Goal: Transaction & Acquisition: Purchase product/service

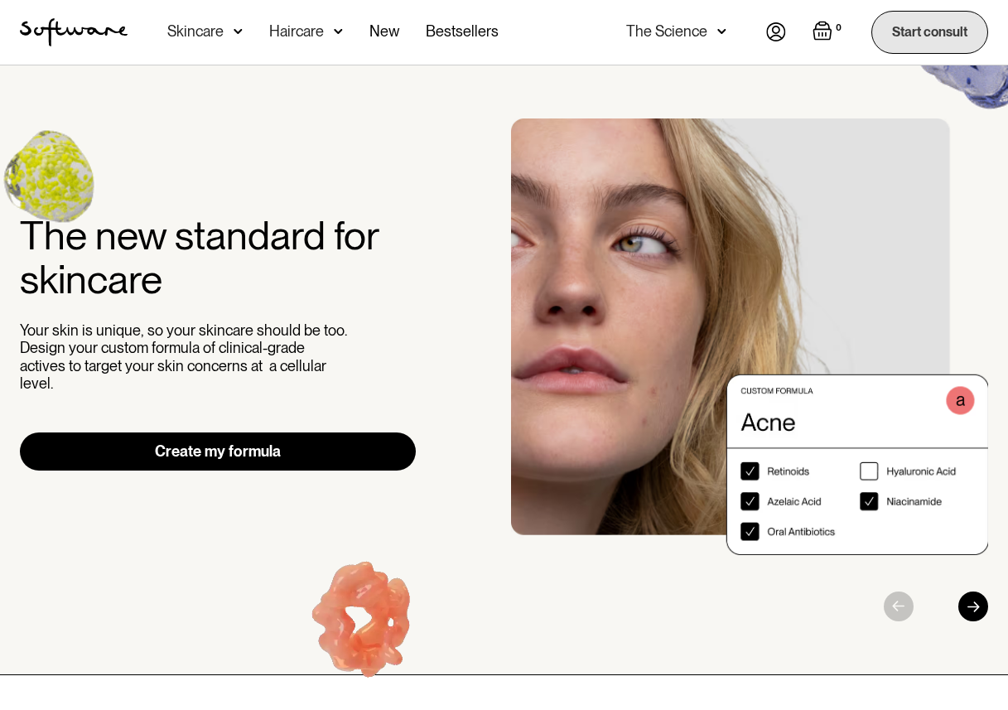
click at [920, 36] on link "Start consult" at bounding box center [929, 32] width 117 height 42
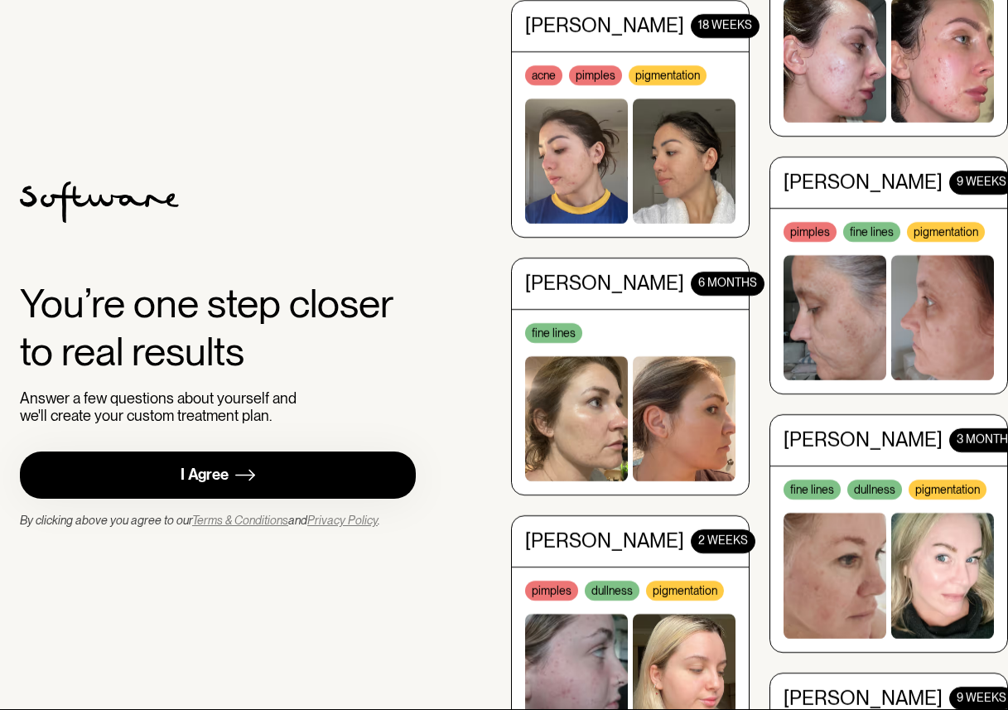
click at [277, 472] on link "I Agree" at bounding box center [218, 474] width 396 height 47
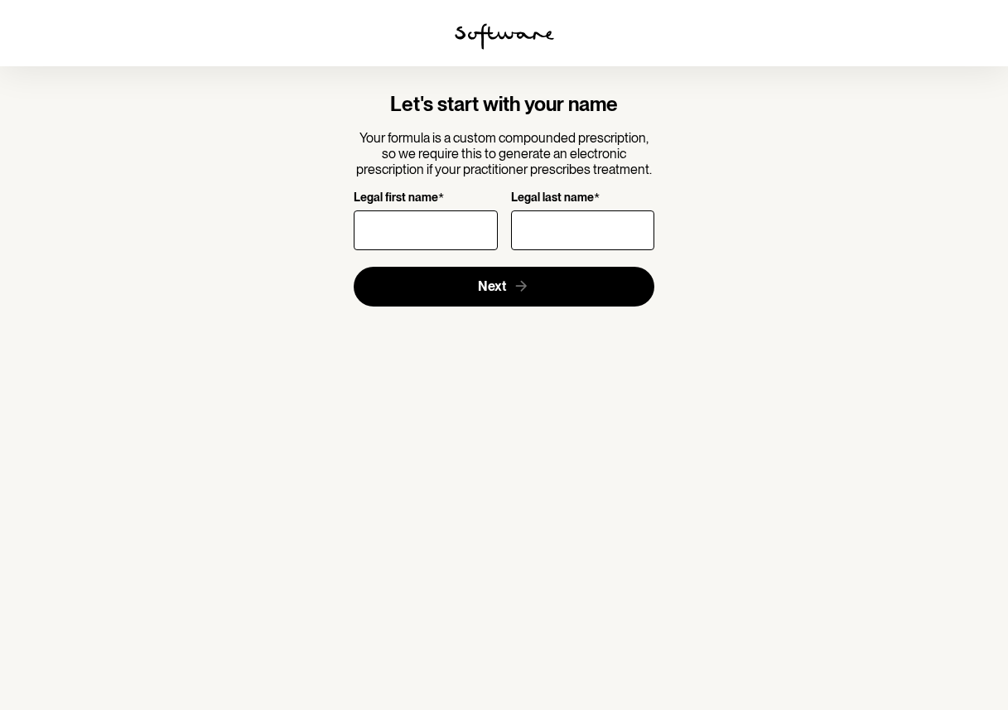
click at [431, 224] on input "Legal first name *" at bounding box center [425, 230] width 143 height 40
type input "Ting"
type input "[PERSON_NAME]"
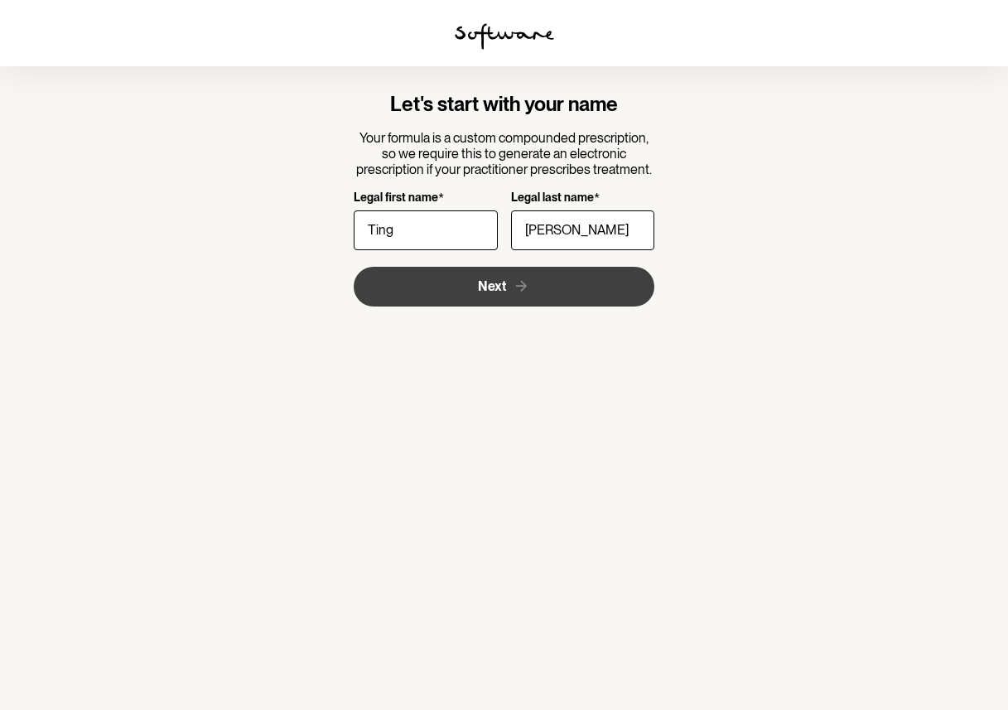
click at [459, 289] on button "Next" at bounding box center [504, 287] width 301 height 40
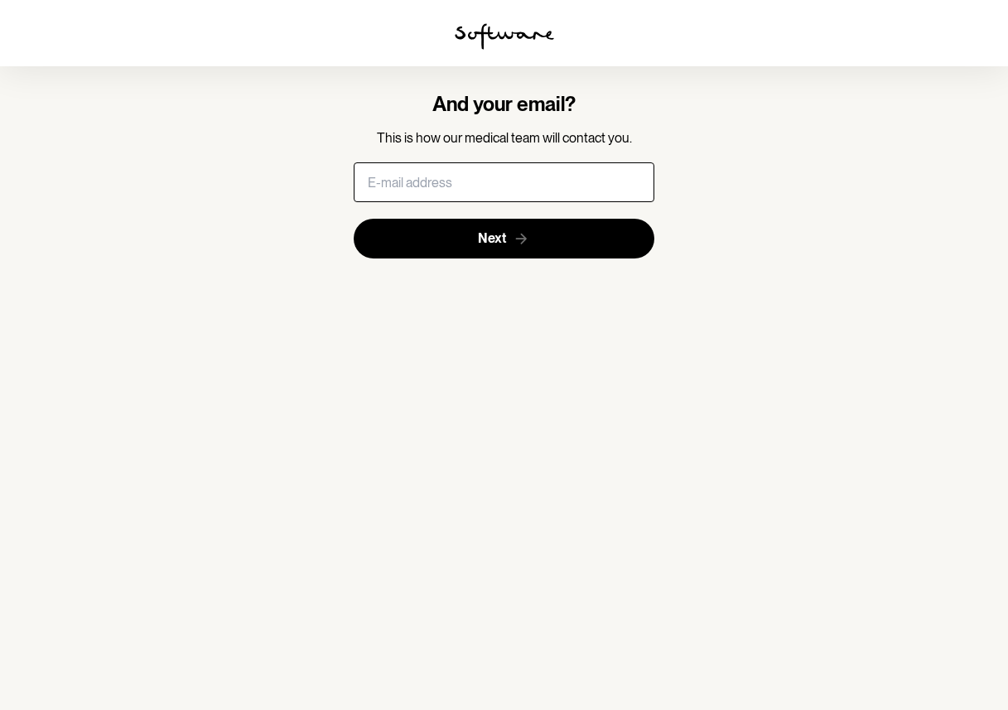
click at [464, 174] on input "text" at bounding box center [504, 182] width 301 height 40
type input "[EMAIL_ADDRESS][DOMAIN_NAME]"
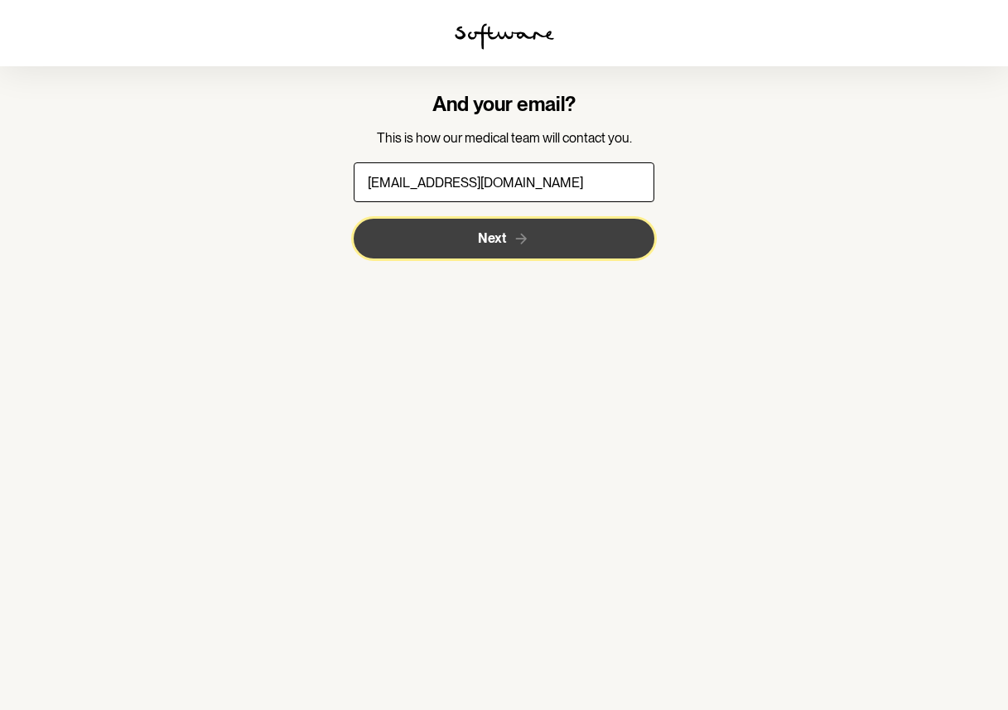
click at [461, 243] on button "Next" at bounding box center [504, 239] width 301 height 40
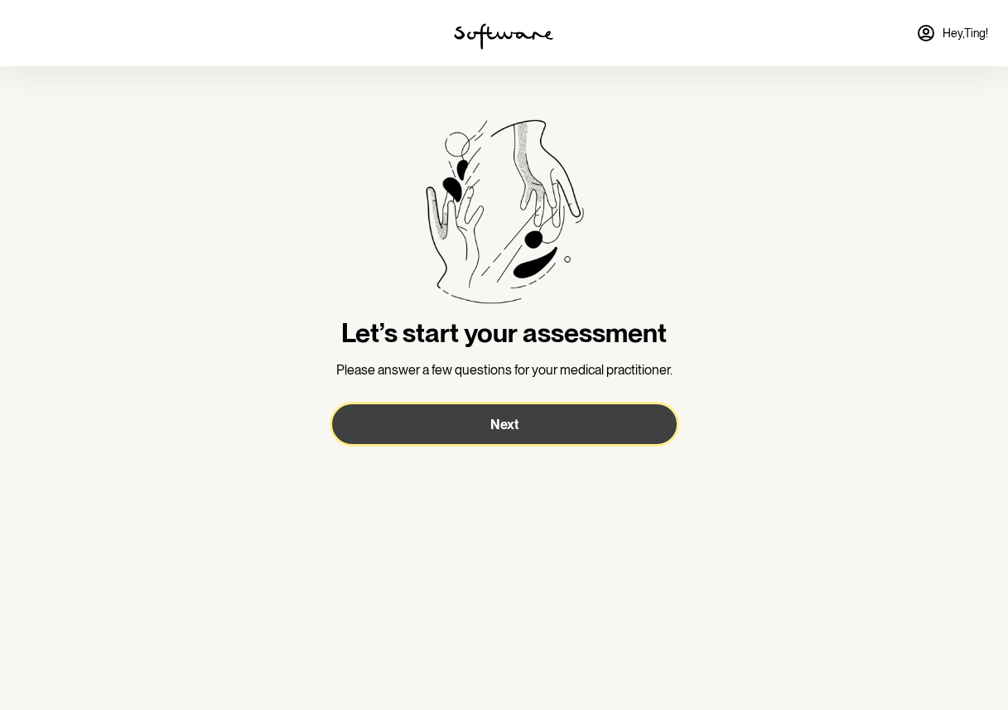
click at [438, 427] on button "Next" at bounding box center [504, 424] width 344 height 40
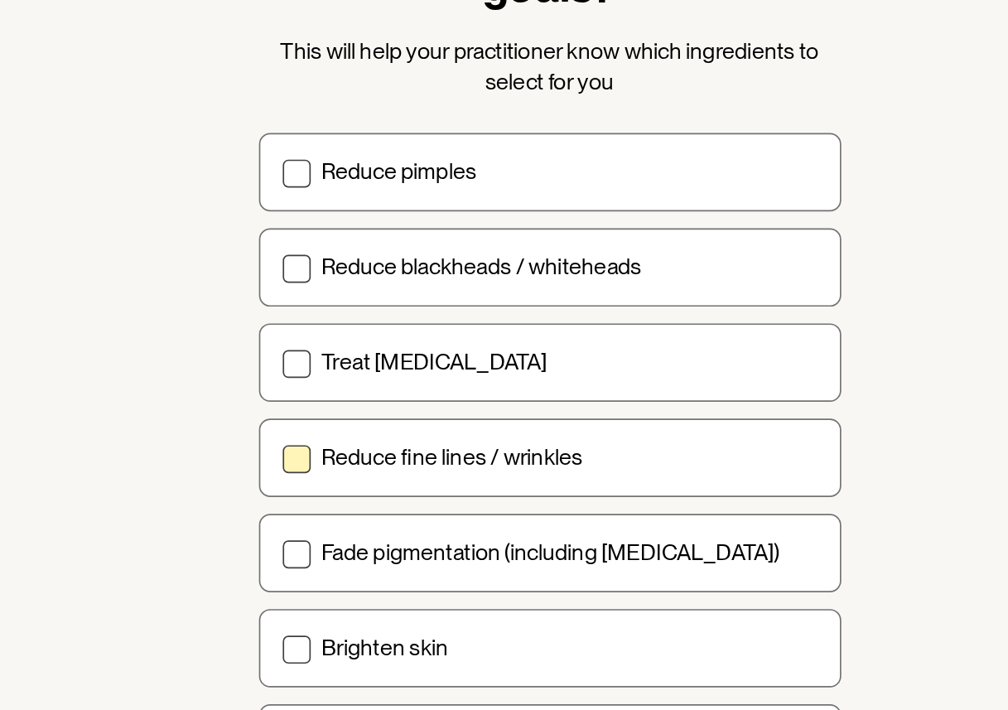
click at [433, 459] on label "Reduce fine lines / wrinkles" at bounding box center [504, 445] width 344 height 46
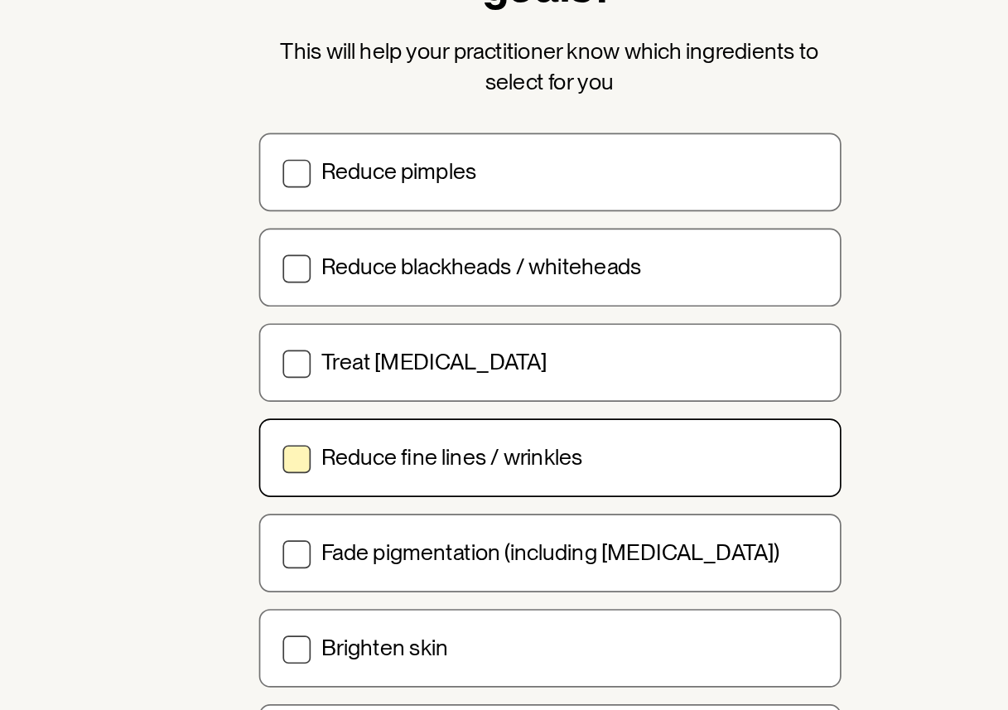
click at [346, 446] on input "Reduce fine lines / wrinkles" at bounding box center [345, 445] width 1 height 1
checkbox input "true"
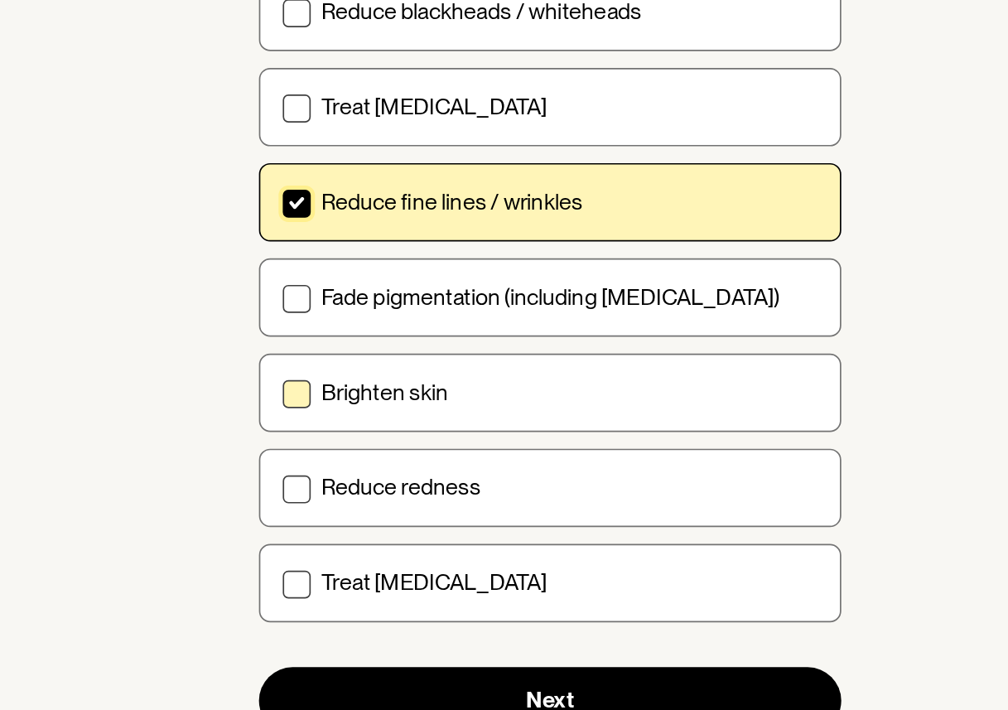
scroll to position [103, 0]
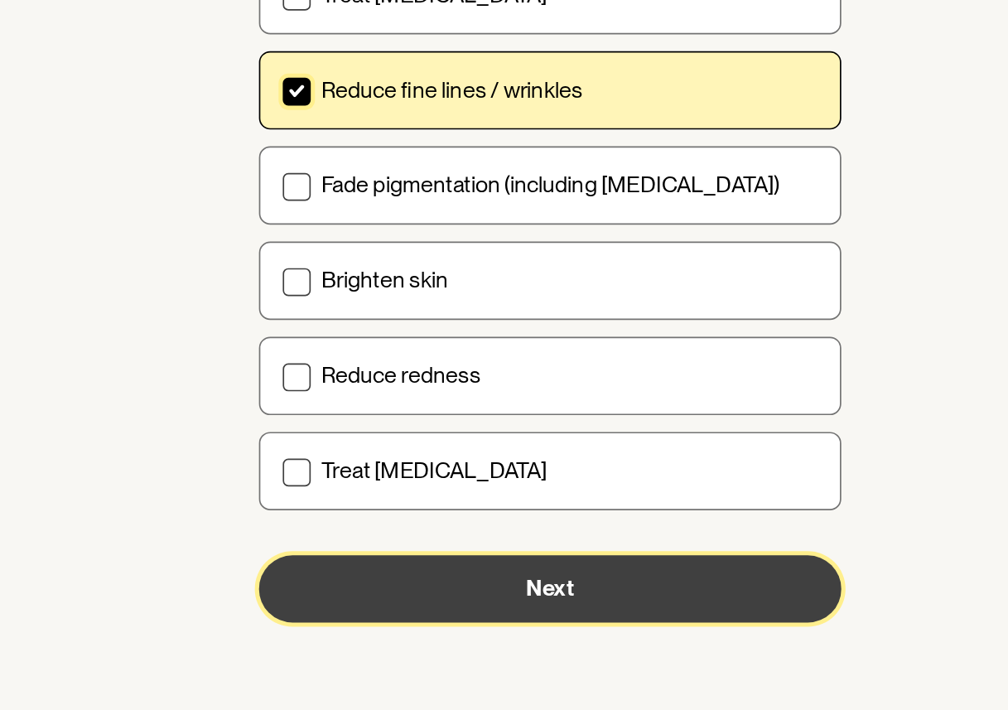
click at [421, 638] on button "Next" at bounding box center [504, 638] width 344 height 40
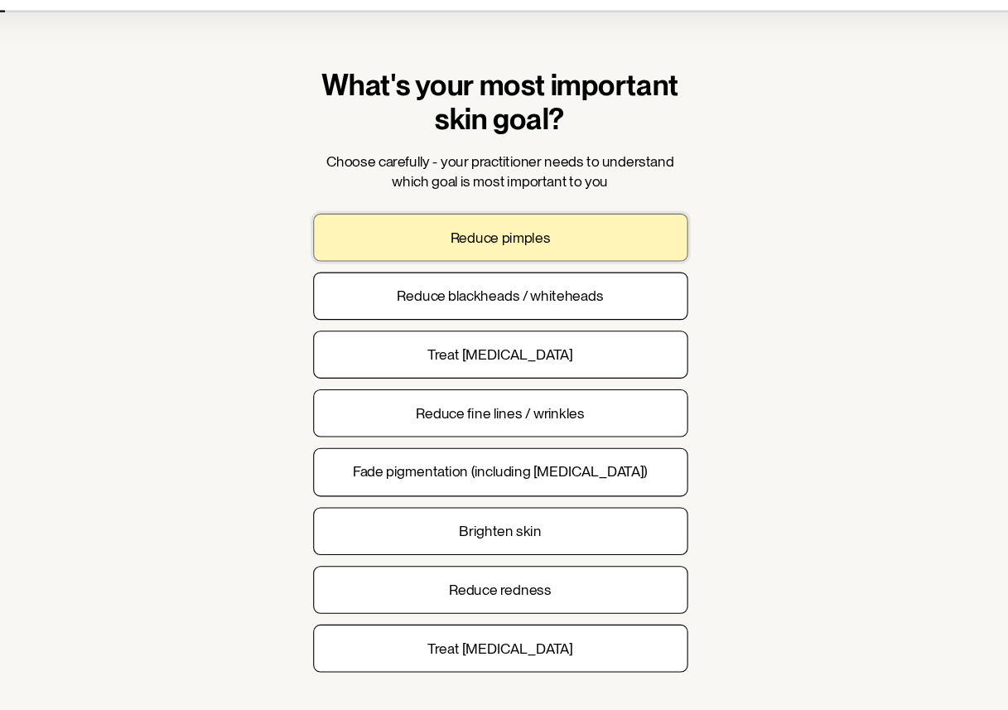
click at [532, 280] on p "Reduce pimples" at bounding box center [504, 275] width 92 height 16
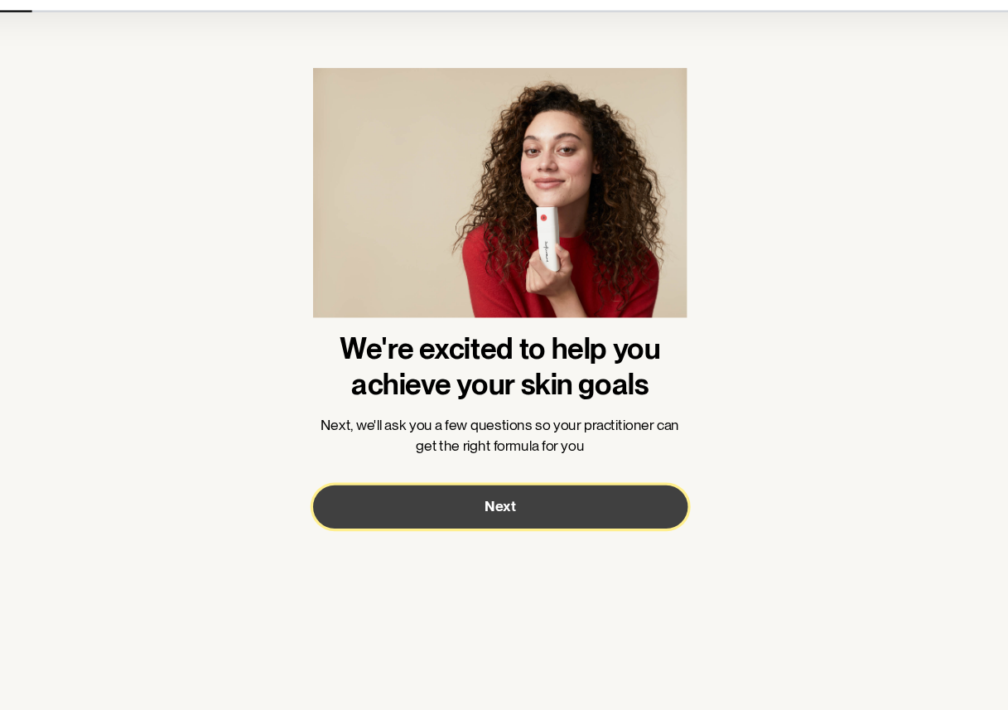
click at [476, 526] on button "Next" at bounding box center [504, 523] width 344 height 40
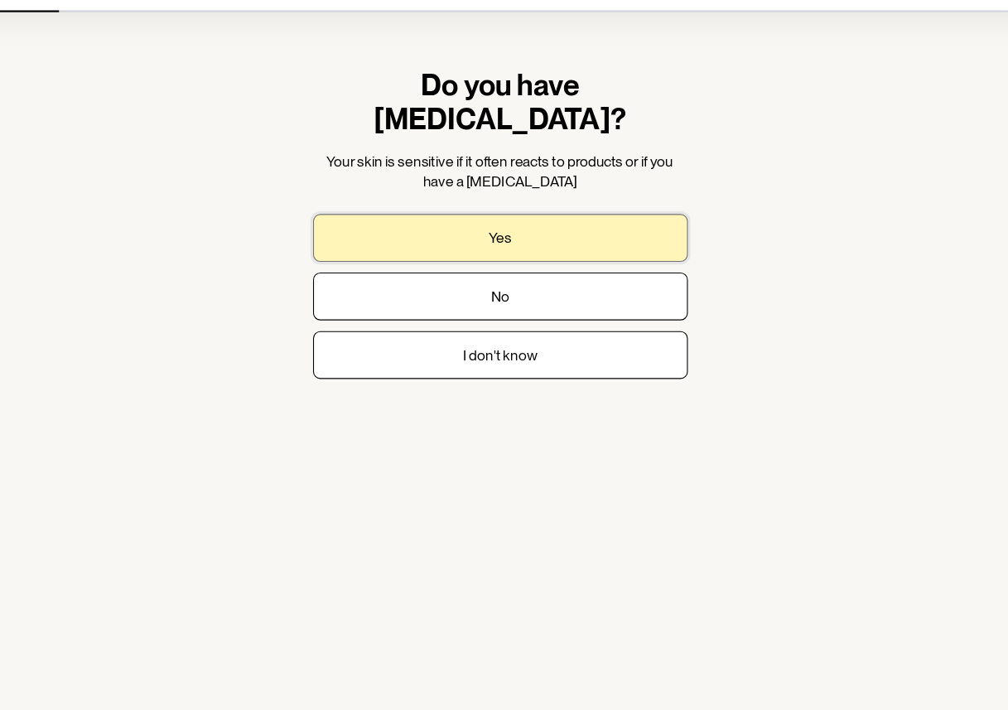
click at [495, 267] on p "Yes" at bounding box center [504, 275] width 21 height 16
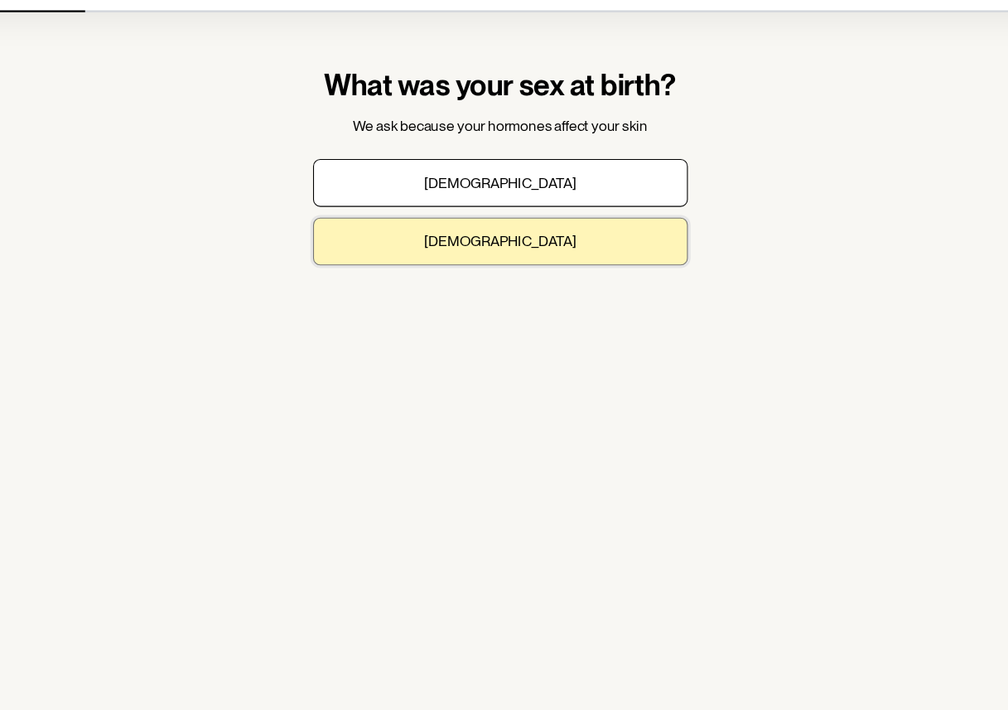
click at [488, 285] on p "Female" at bounding box center [504, 279] width 139 height 16
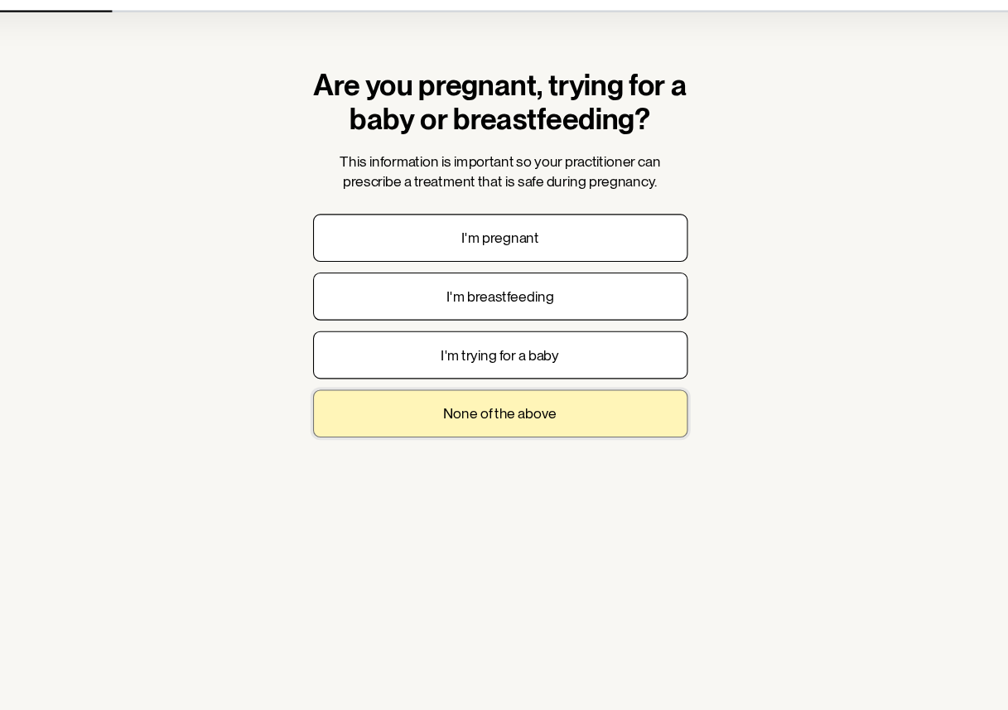
click at [482, 444] on p "None of the above" at bounding box center [504, 437] width 104 height 16
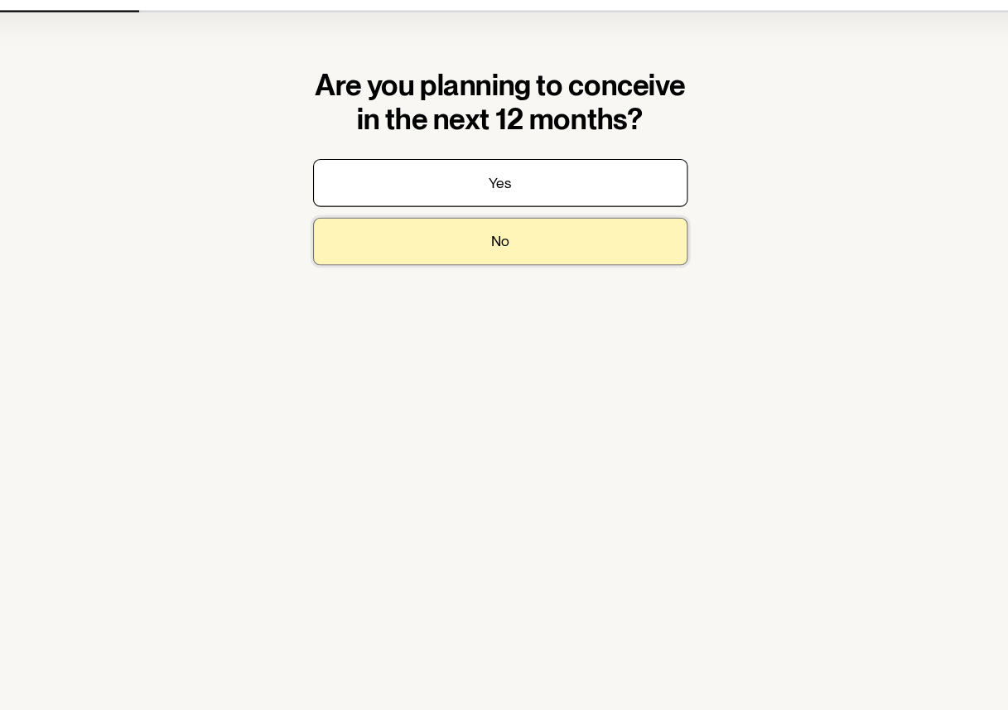
click at [494, 285] on button "No" at bounding box center [504, 279] width 344 height 44
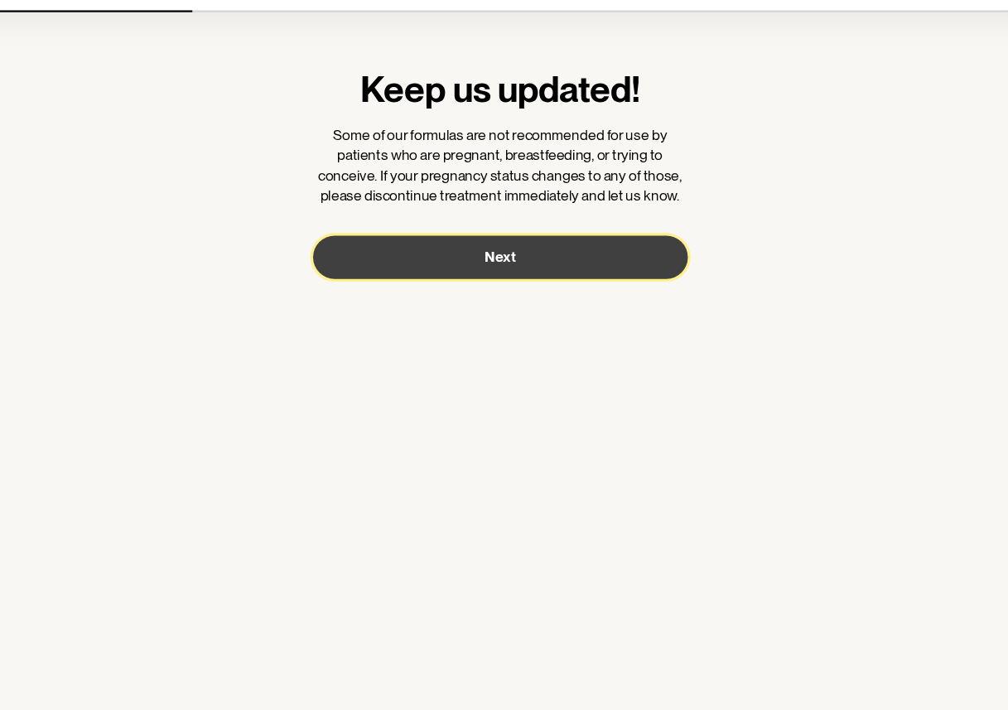
click at [492, 308] on button "Next" at bounding box center [504, 293] width 344 height 40
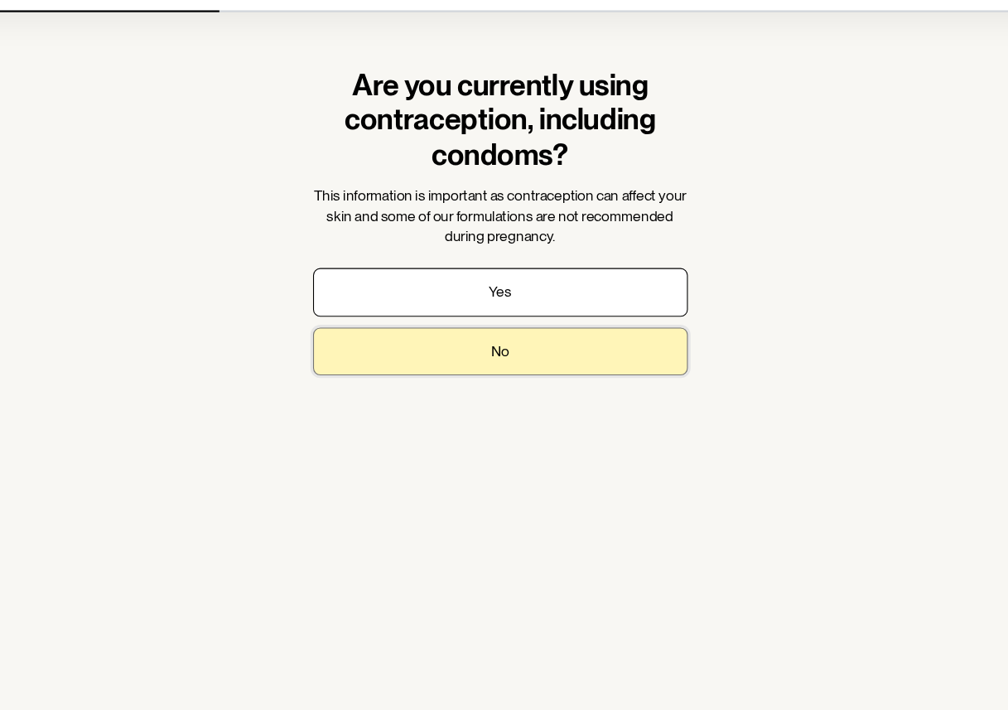
click at [490, 383] on button "No" at bounding box center [504, 380] width 344 height 44
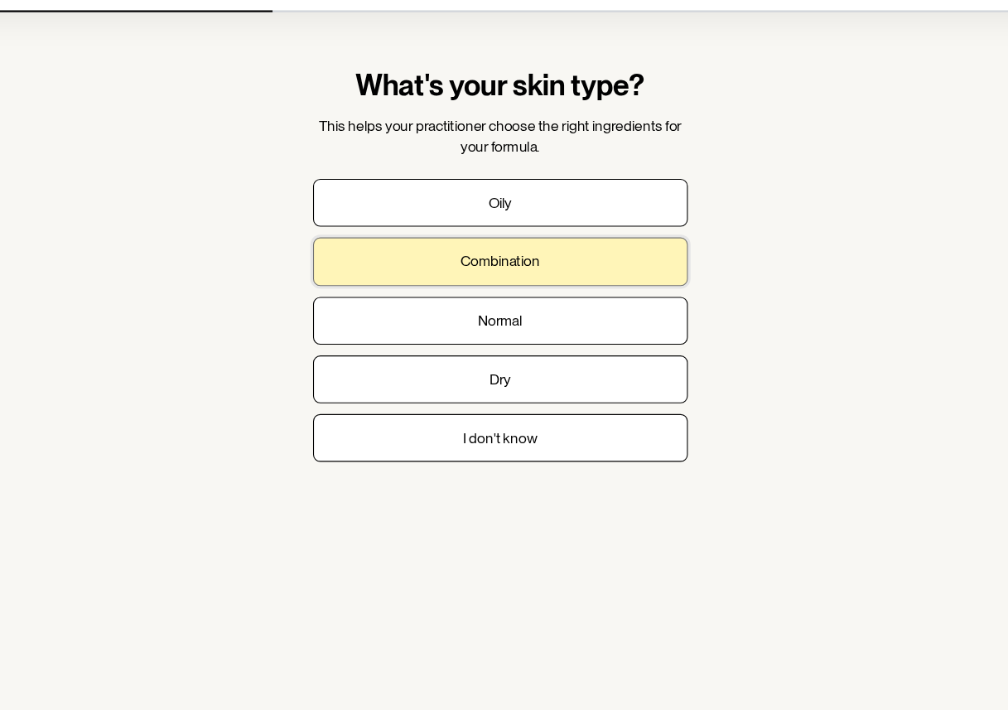
click at [529, 301] on p "Combination" at bounding box center [504, 297] width 73 height 16
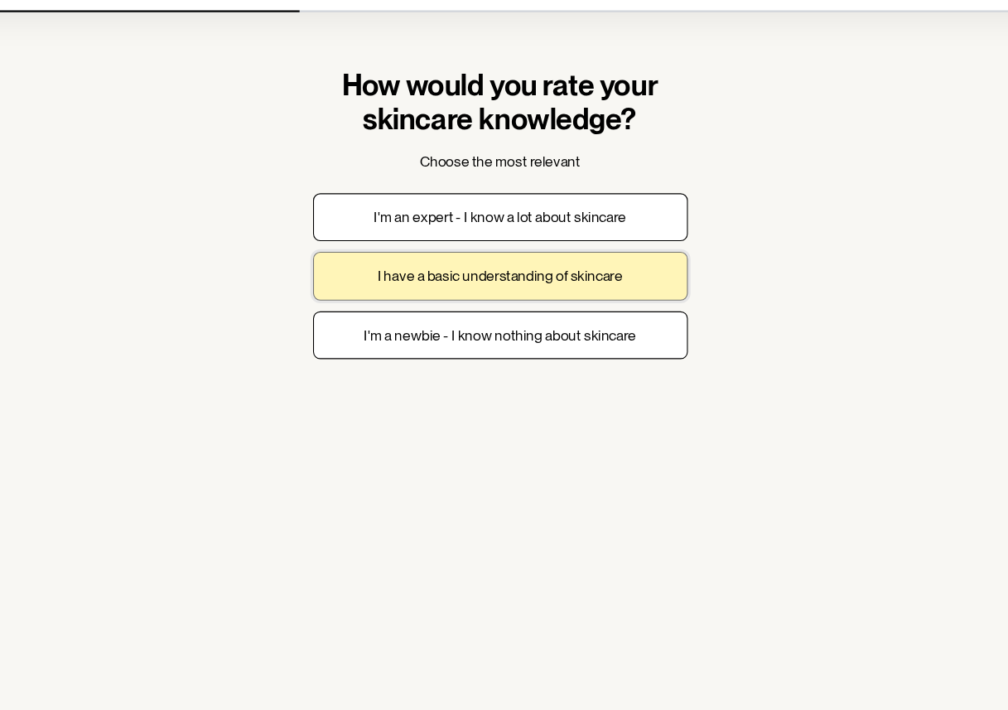
click at [468, 316] on p "I have a basic understanding of skincare" at bounding box center [504, 310] width 225 height 16
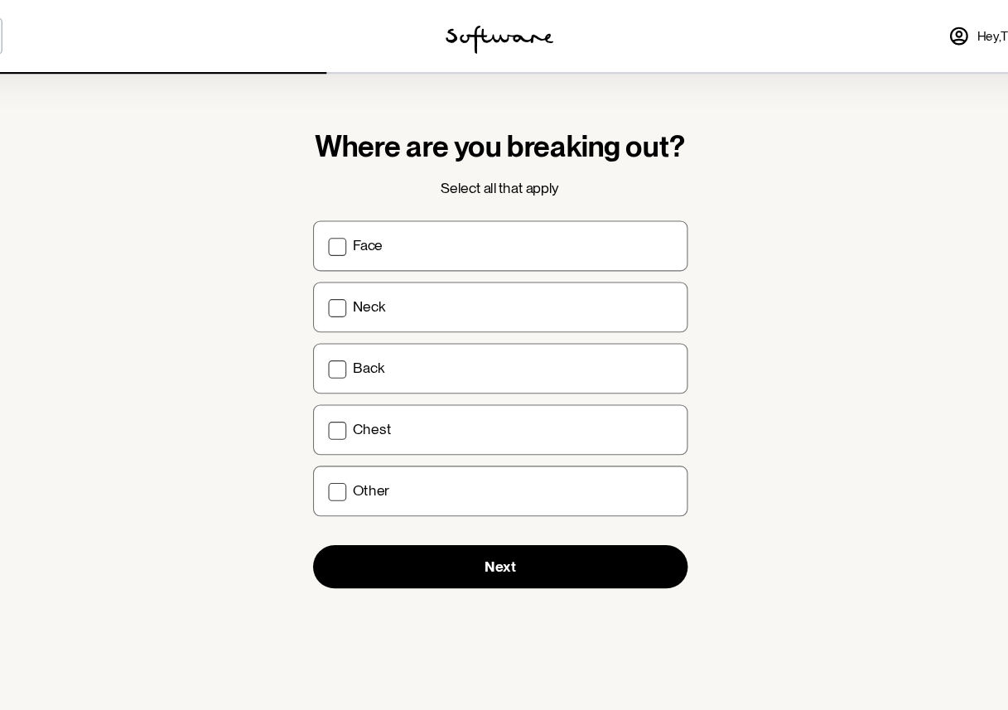
click at [386, 161] on div "Where are you breaking out? Select all that apply" at bounding box center [504, 151] width 344 height 64
click at [402, 287] on div "Neck" at bounding box center [515, 282] width 293 height 16
click at [346, 282] on input "Neck" at bounding box center [345, 282] width 1 height 1
checkbox input "true"
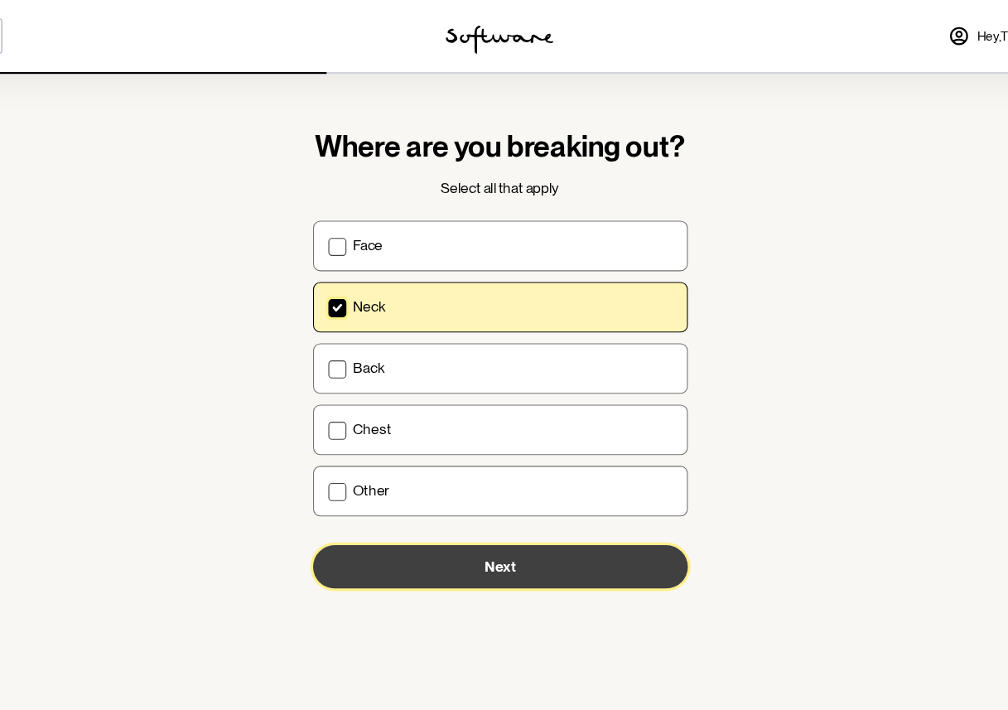
click at [425, 517] on button "Next" at bounding box center [504, 521] width 344 height 40
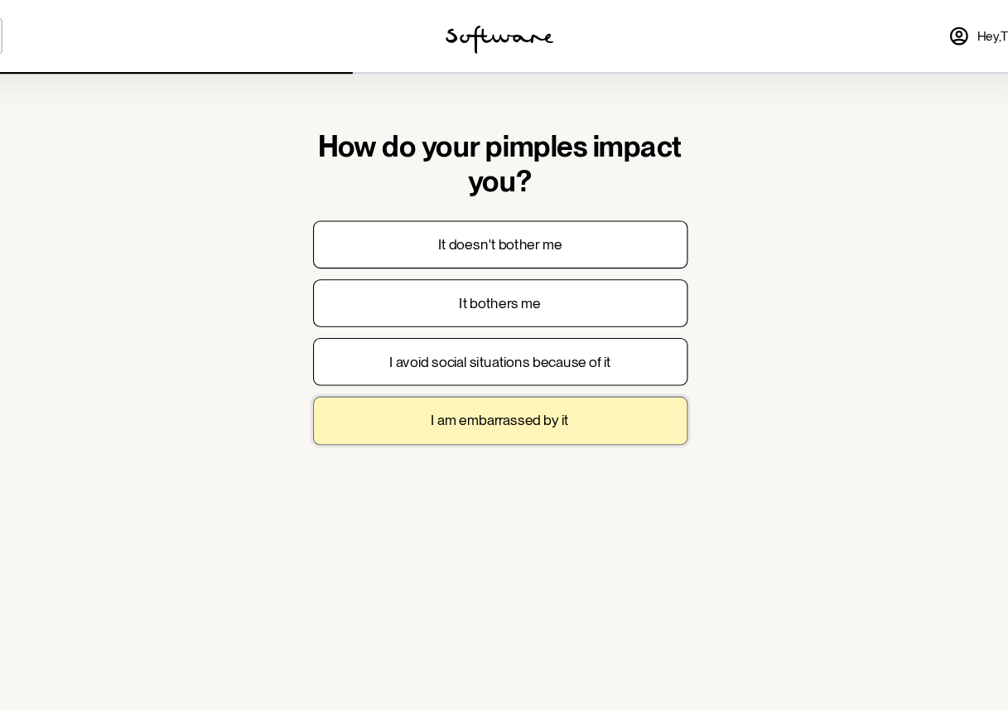
click at [481, 398] on button "I am embarrassed by it" at bounding box center [504, 386] width 344 height 44
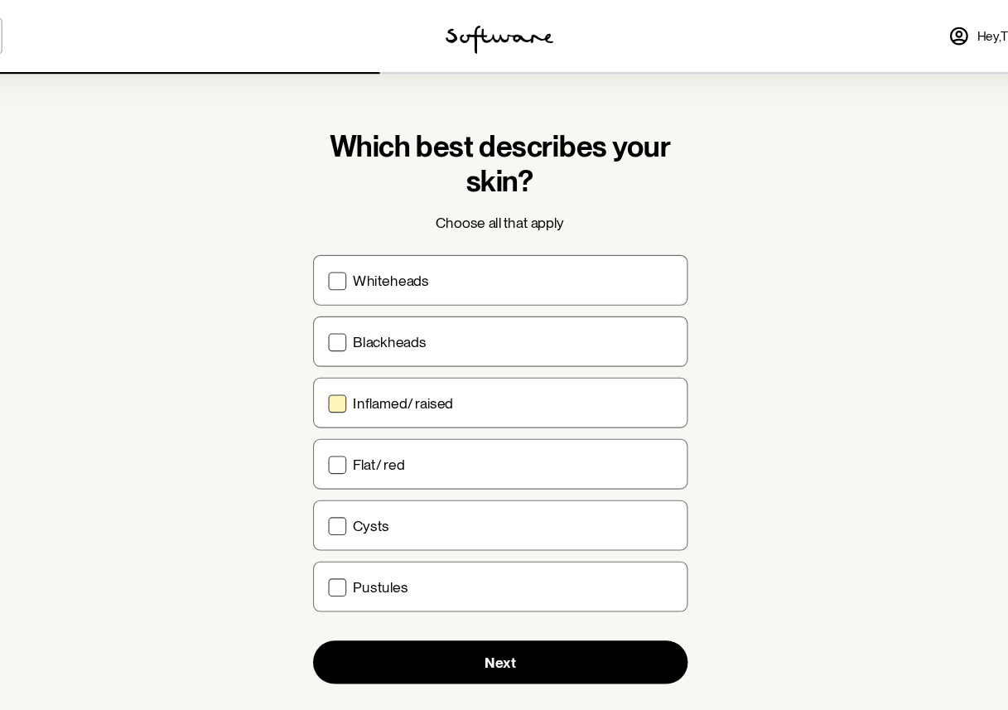
click at [470, 378] on div "Inflamed/ raised" at bounding box center [515, 371] width 293 height 16
click at [346, 371] on input "Inflamed/ raised" at bounding box center [345, 370] width 1 height 1
checkbox input "true"
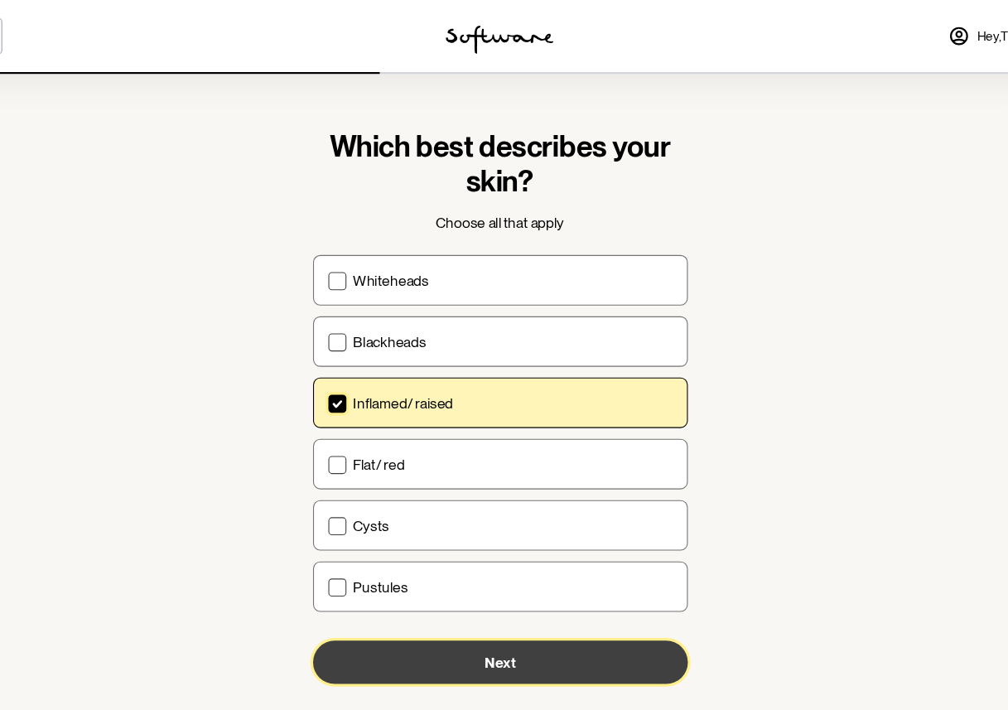
click at [437, 601] on button "Next" at bounding box center [504, 609] width 344 height 40
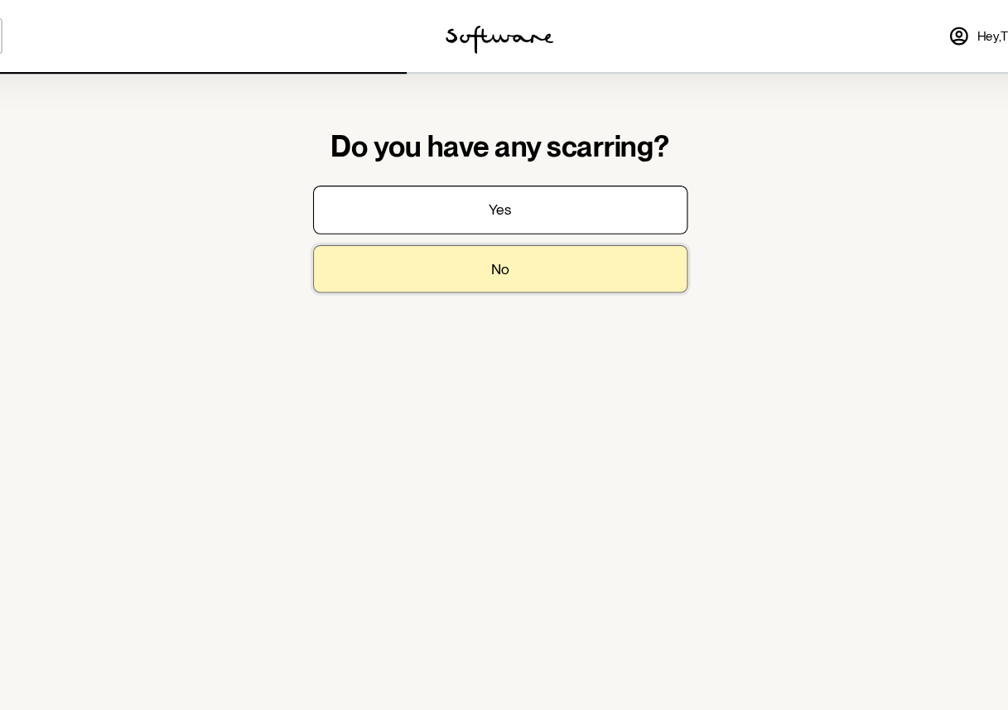
click at [511, 241] on p "No" at bounding box center [504, 247] width 17 height 16
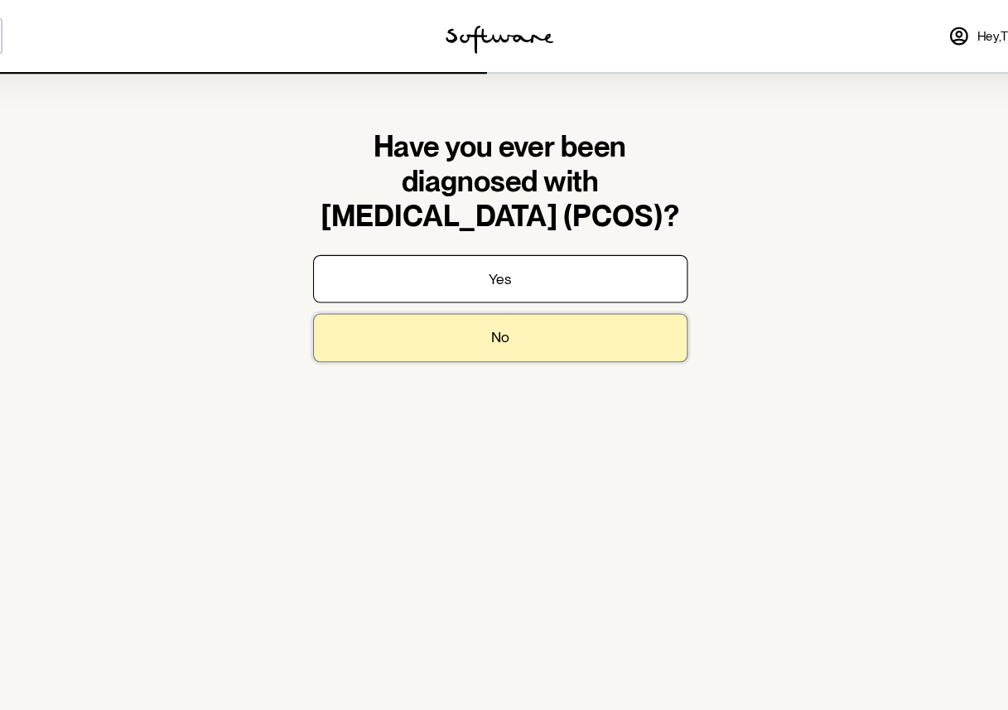
click at [527, 312] on button "No" at bounding box center [504, 310] width 344 height 44
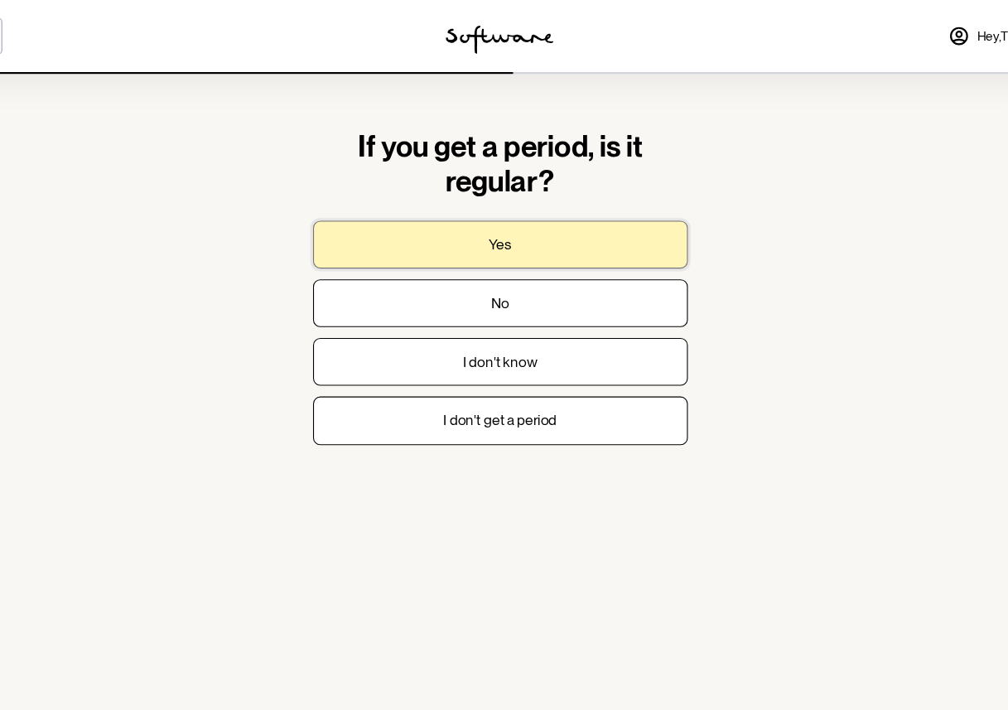
click at [537, 231] on button "Yes" at bounding box center [504, 225] width 344 height 44
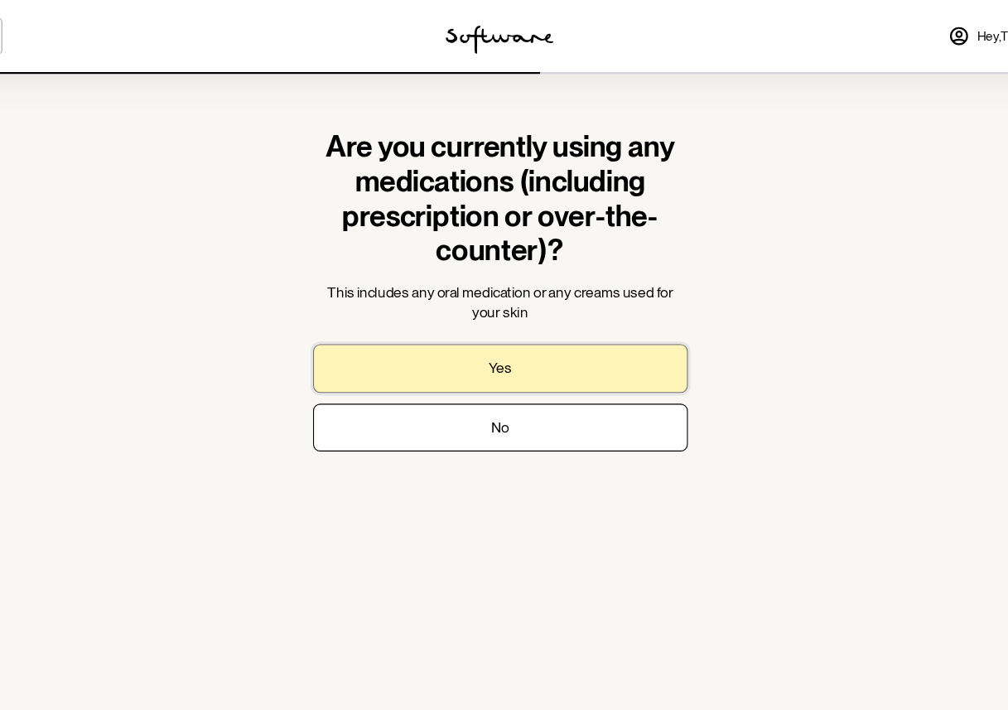
click at [516, 349] on button "Yes" at bounding box center [504, 338] width 344 height 44
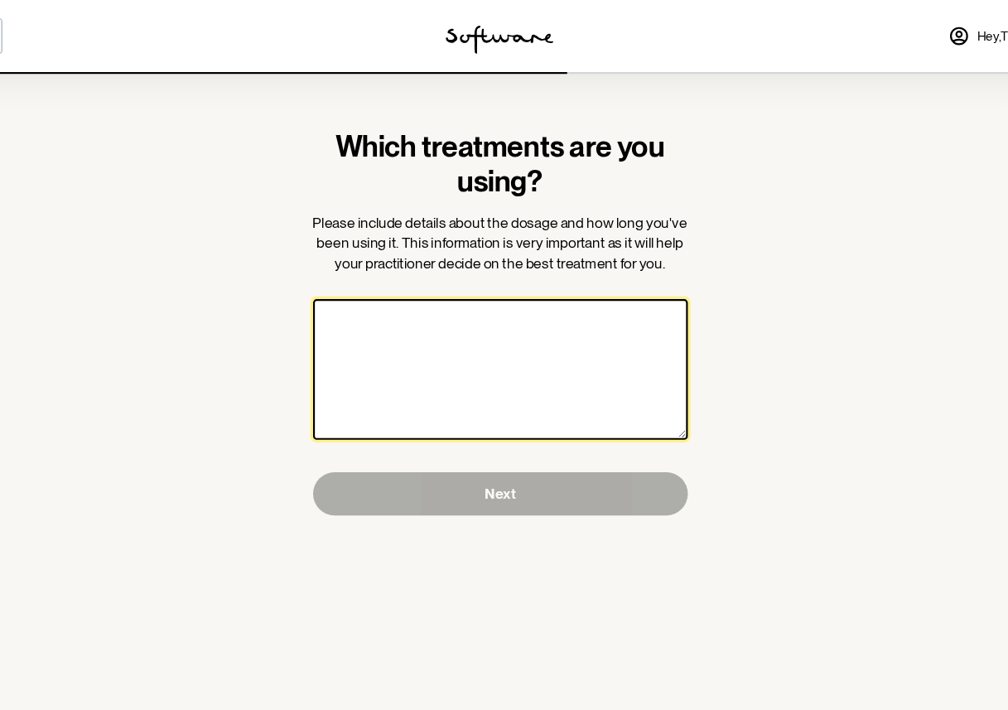
click at [516, 349] on textarea at bounding box center [504, 339] width 344 height 129
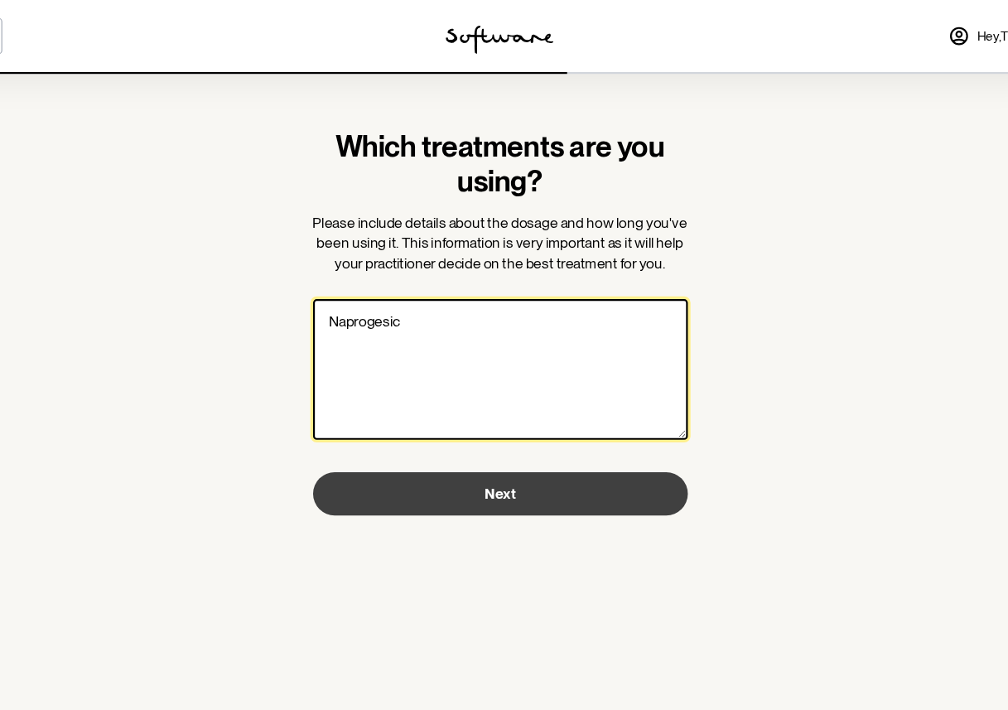
type textarea "Naprogesic"
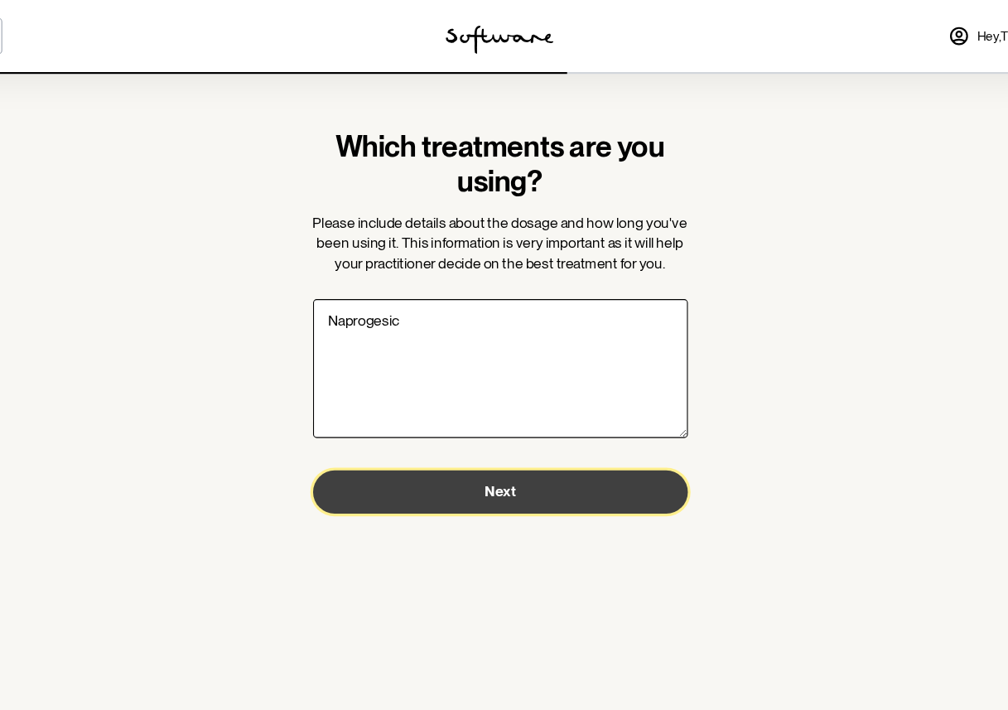
click at [584, 460] on button "Next" at bounding box center [504, 452] width 344 height 40
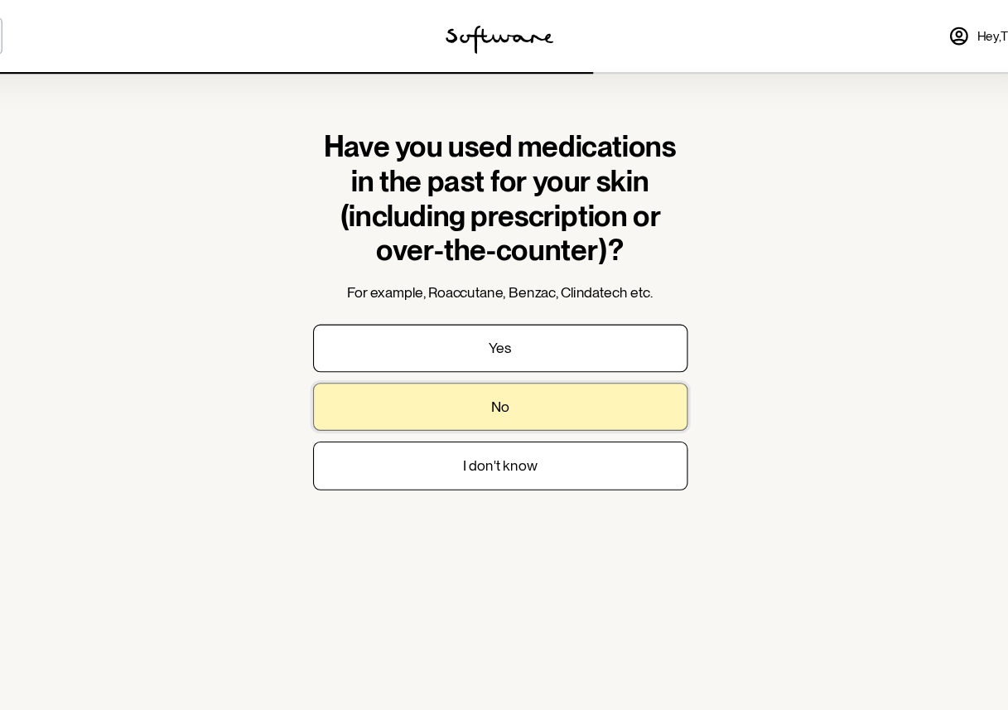
click at [581, 385] on button "No" at bounding box center [504, 374] width 344 height 44
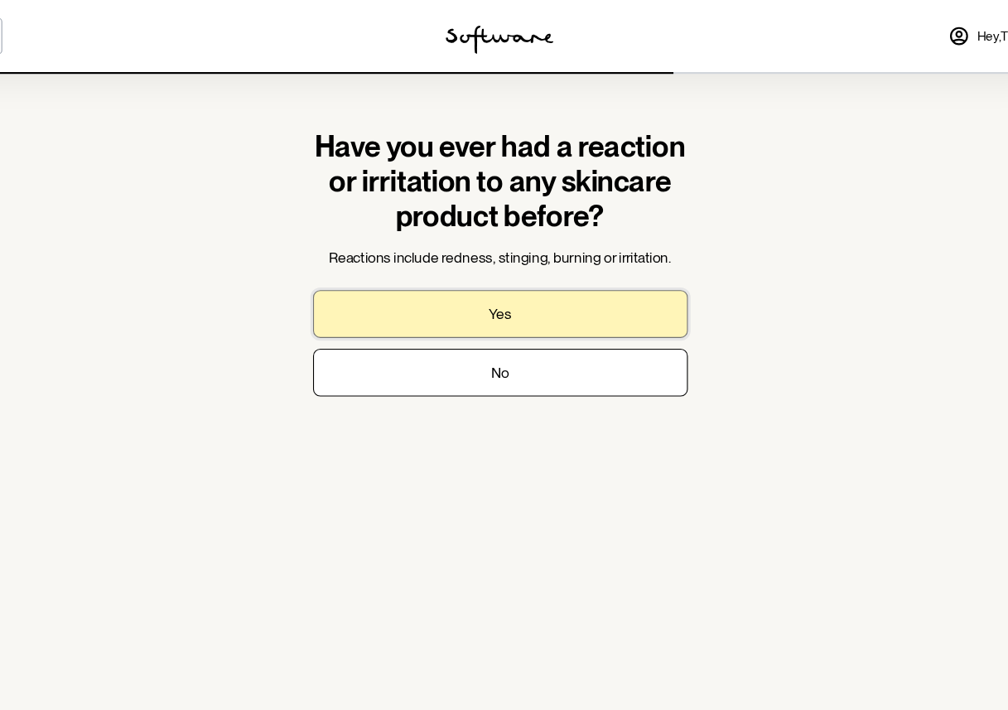
click at [588, 300] on button "Yes" at bounding box center [504, 289] width 344 height 44
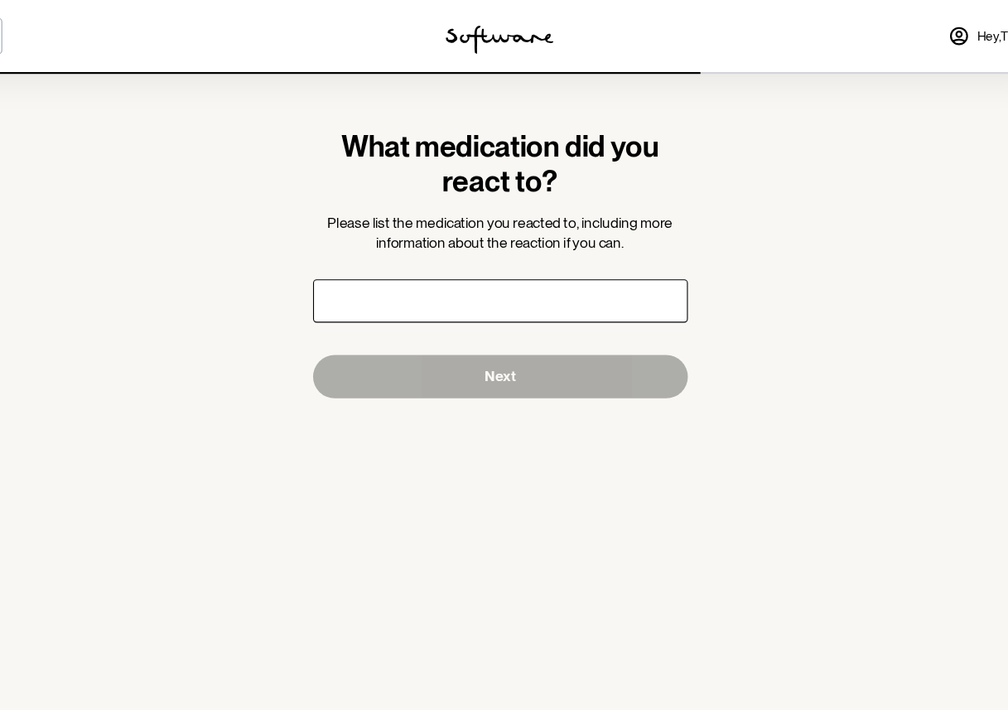
click at [566, 278] on input "text" at bounding box center [504, 277] width 344 height 40
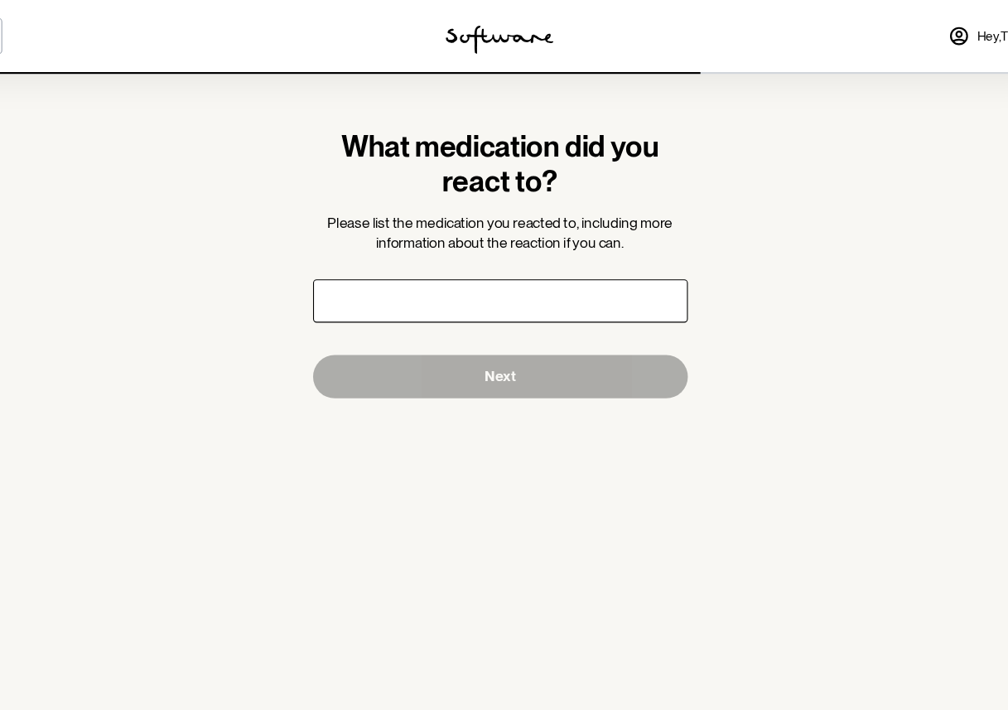
click at [566, 278] on input "text" at bounding box center [504, 277] width 344 height 40
type input "n"
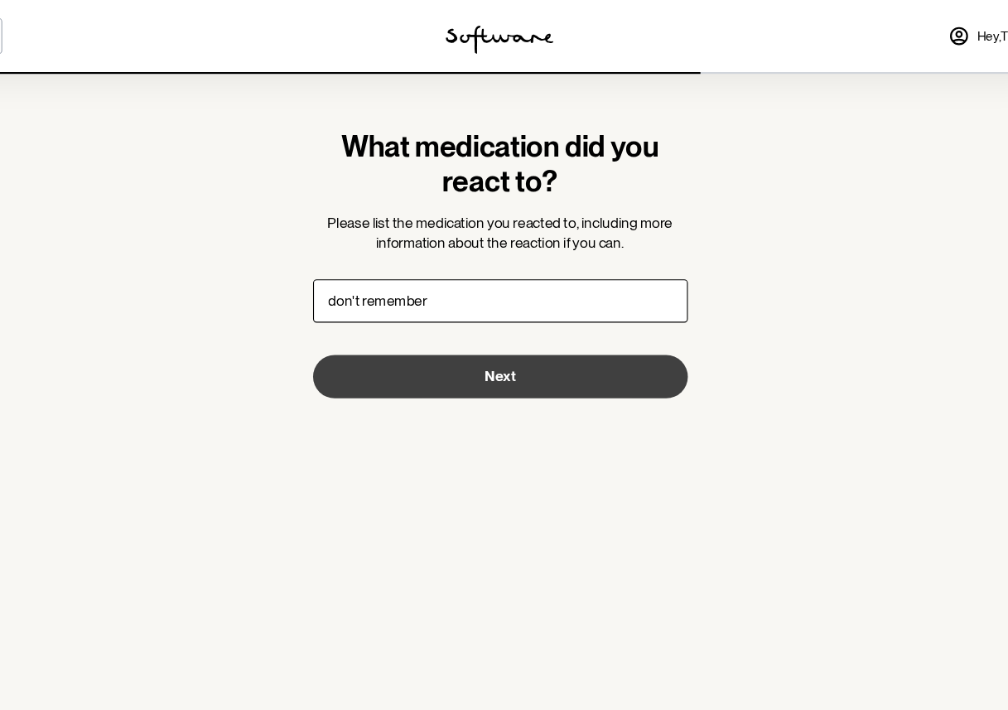
type input "don't remember"
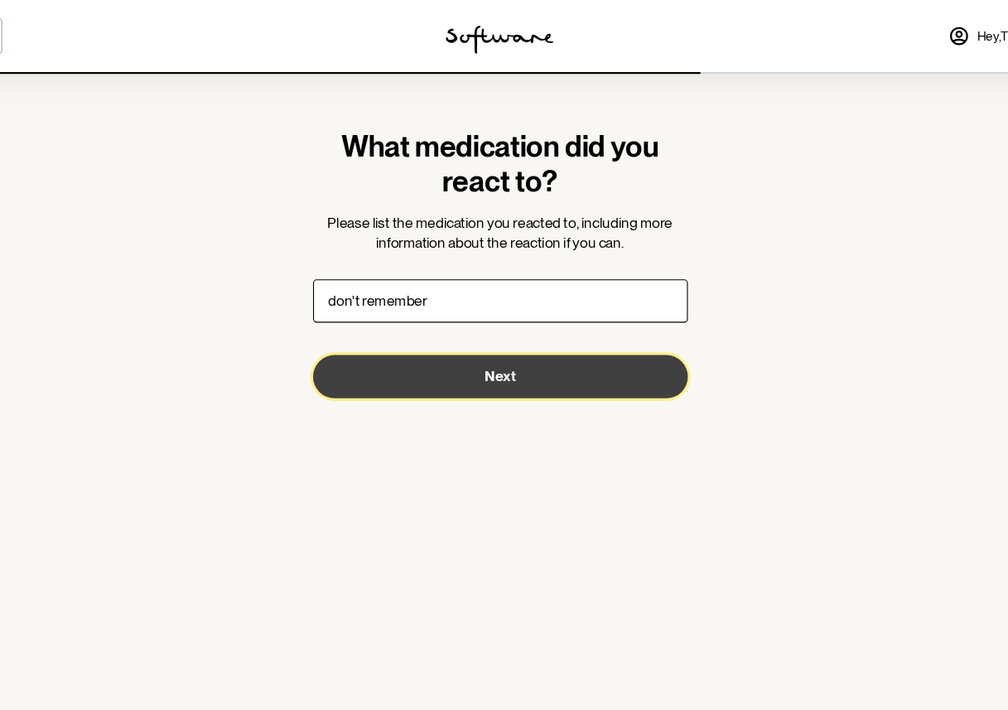
click at [590, 348] on button "Next" at bounding box center [504, 346] width 344 height 40
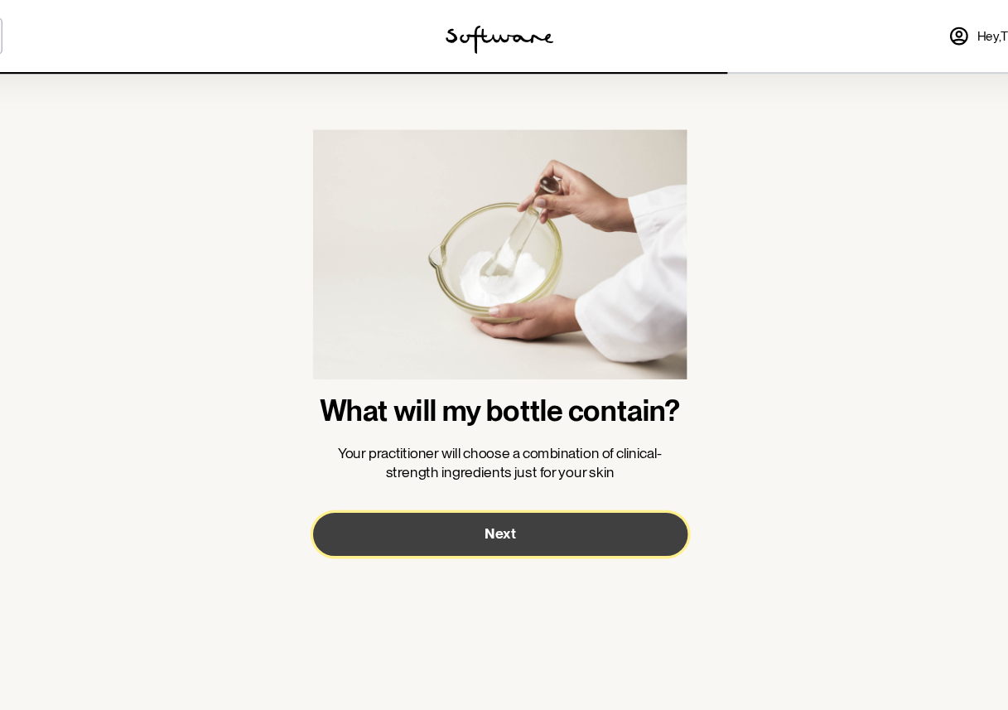
click at [486, 494] on button "Next" at bounding box center [504, 491] width 344 height 40
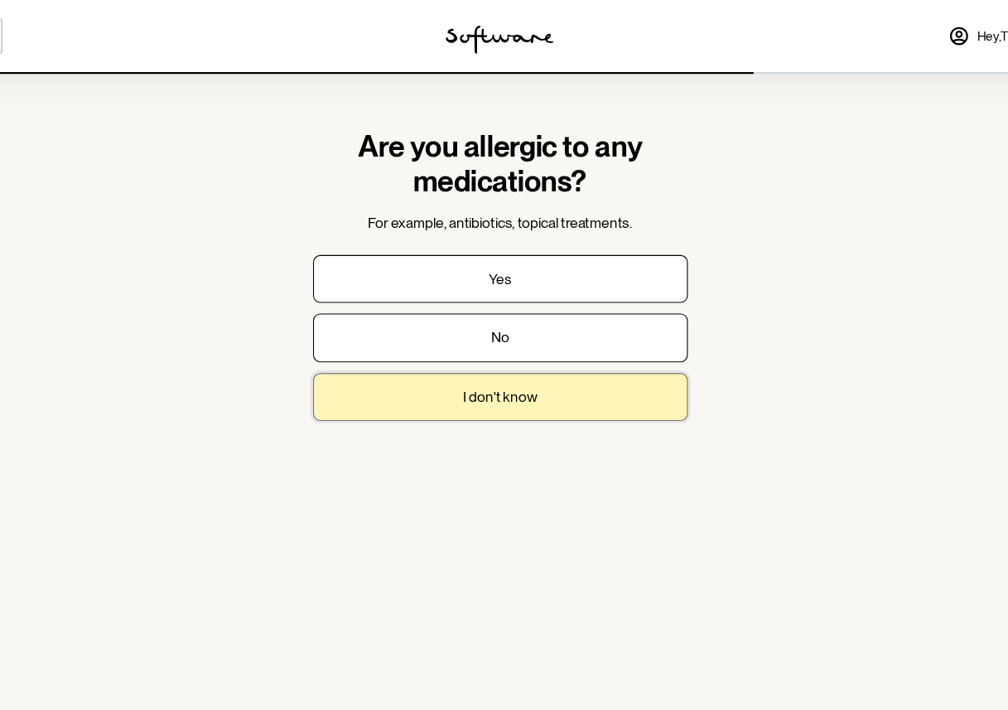
click at [508, 360] on p "I don't know" at bounding box center [504, 365] width 69 height 16
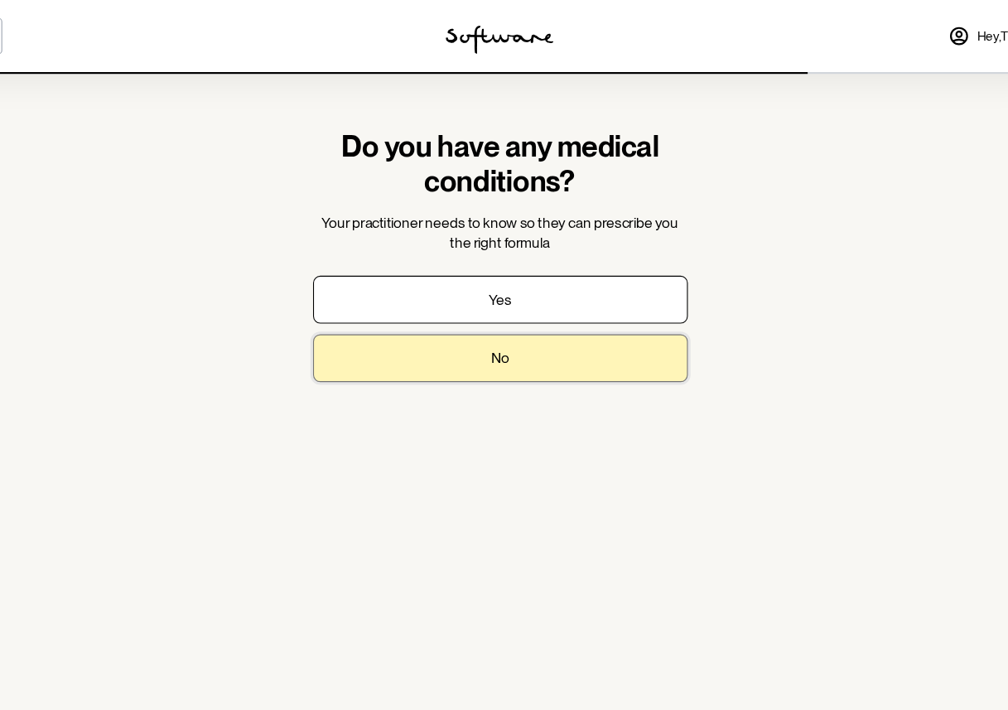
click at [506, 325] on p "No" at bounding box center [504, 329] width 17 height 16
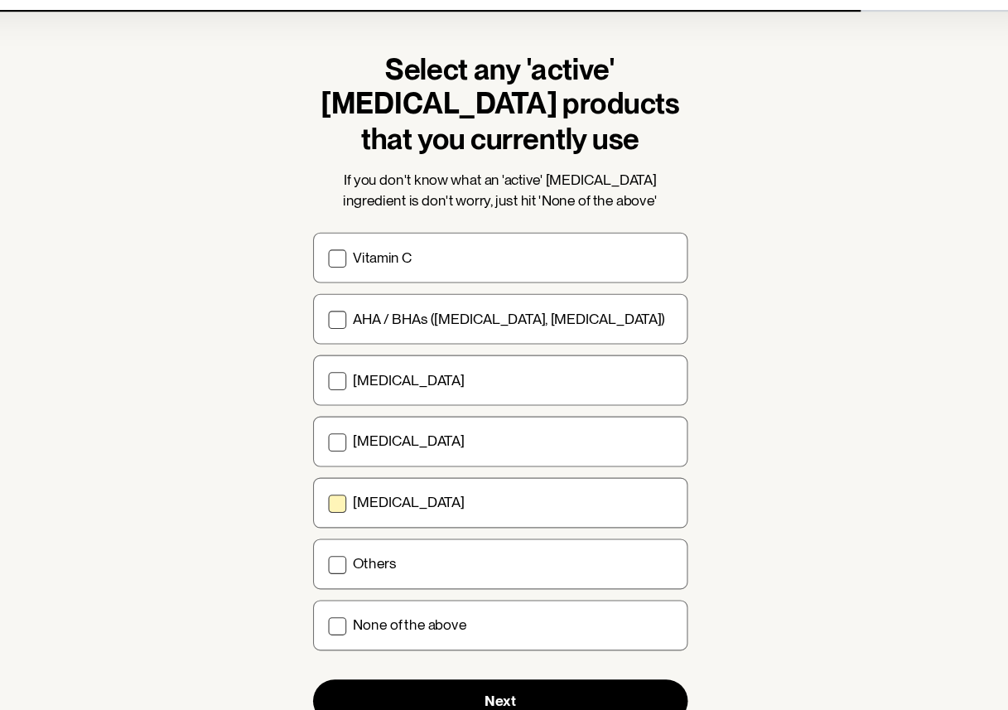
scroll to position [79, 0]
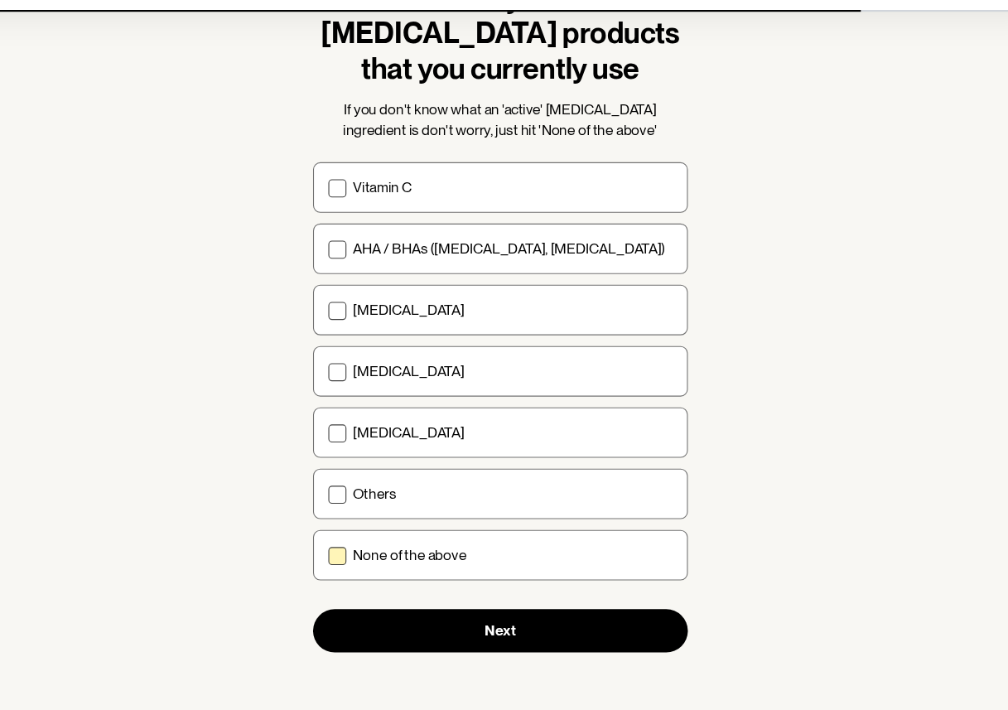
click at [478, 569] on div "None of the above" at bounding box center [515, 567] width 293 height 16
click at [346, 568] on input "None of the above" at bounding box center [345, 567] width 1 height 1
checkbox input "true"
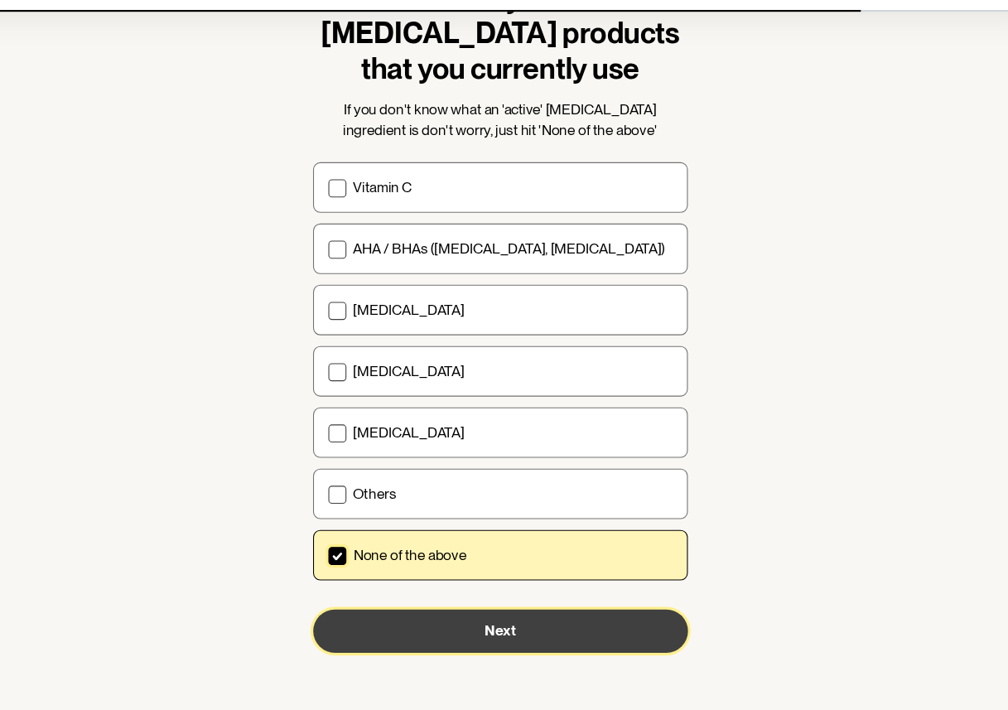
click at [477, 634] on button "Next" at bounding box center [504, 637] width 344 height 40
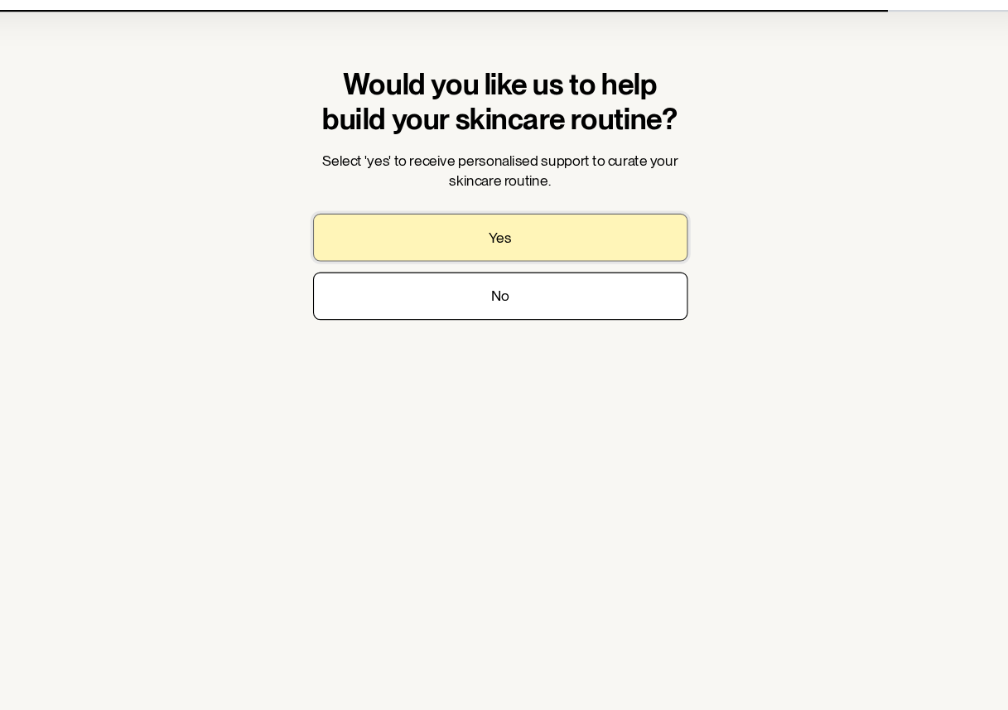
click at [471, 272] on button "Yes" at bounding box center [504, 275] width 344 height 44
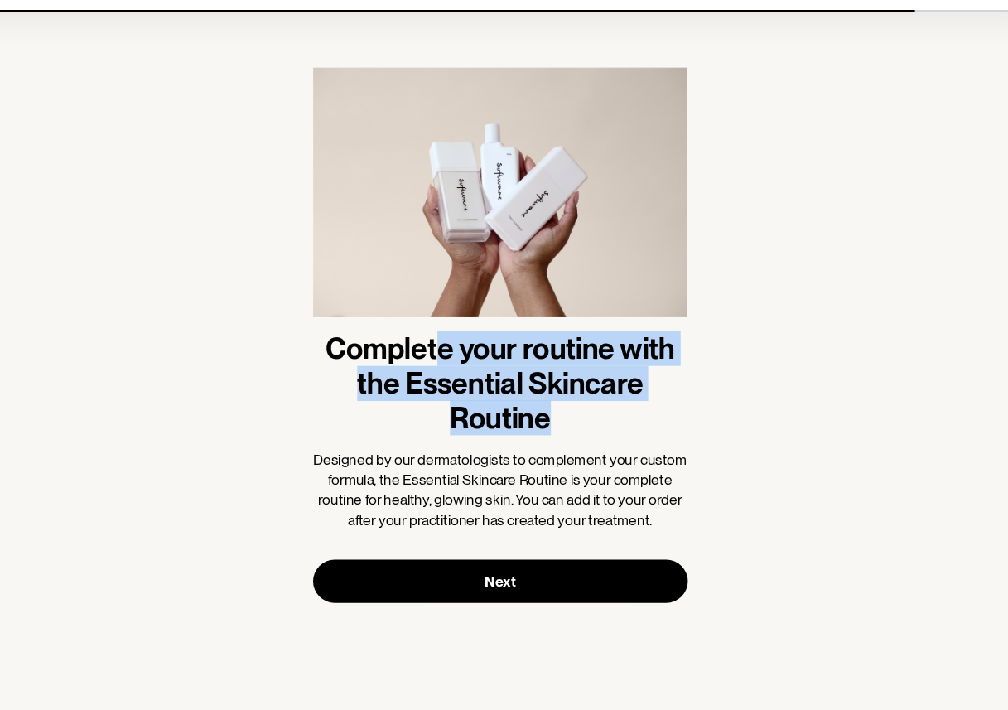
drag, startPoint x: 451, startPoint y: 373, endPoint x: 545, endPoint y: 427, distance: 107.9
click at [548, 430] on h1 "Complete your routine with the Essential Skincare Routine" at bounding box center [504, 409] width 344 height 95
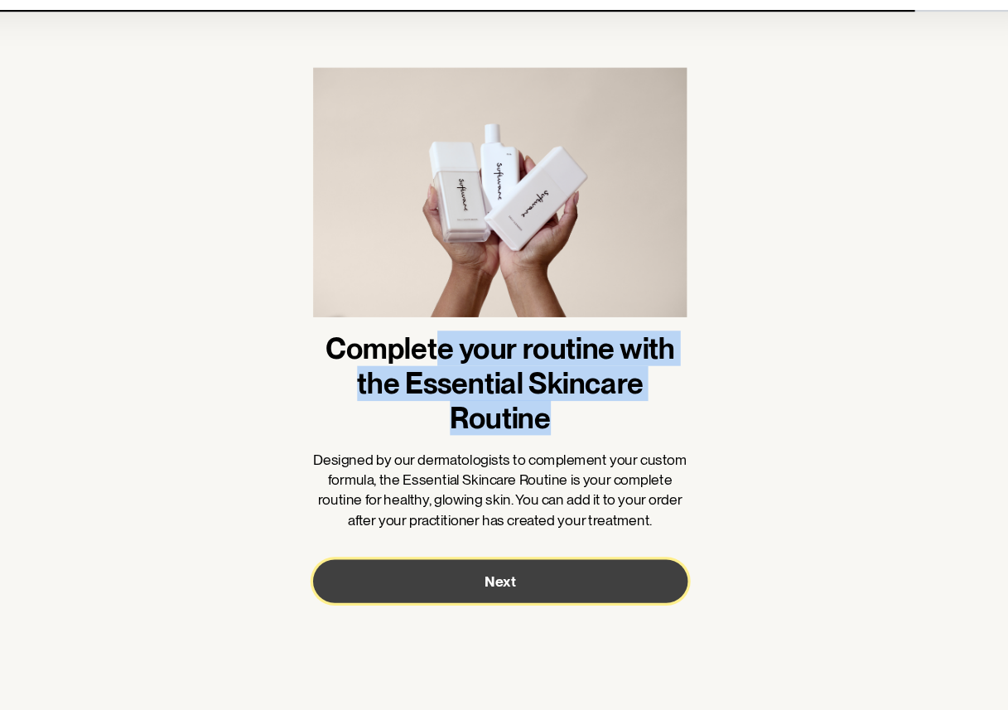
click at [522, 596] on button "Next" at bounding box center [504, 591] width 344 height 40
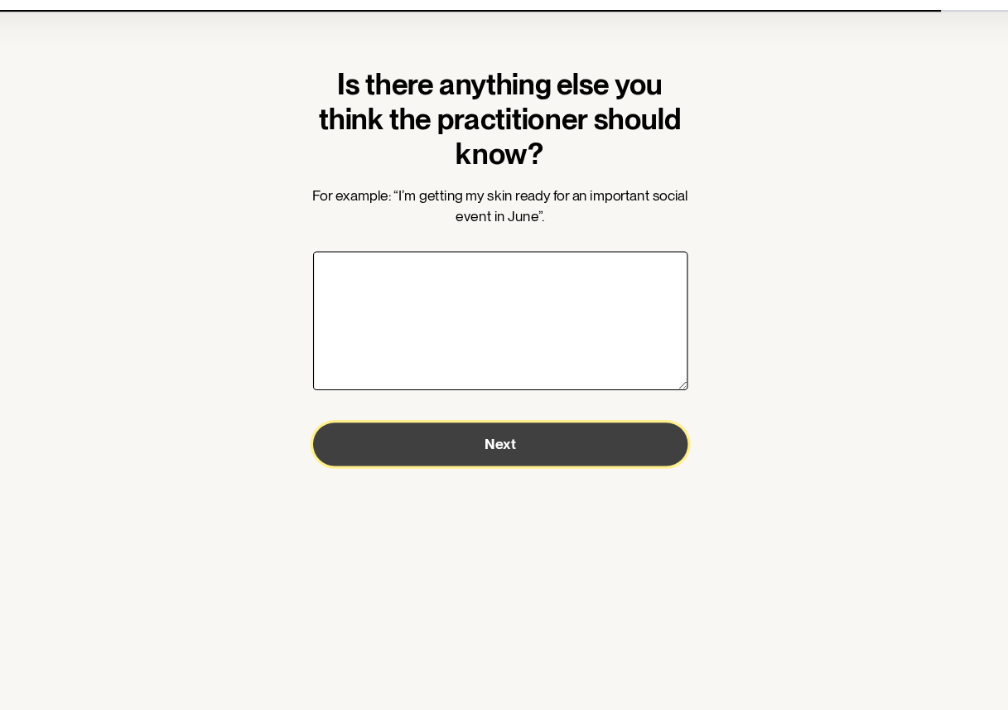
click at [513, 468] on span "Next" at bounding box center [504, 465] width 28 height 16
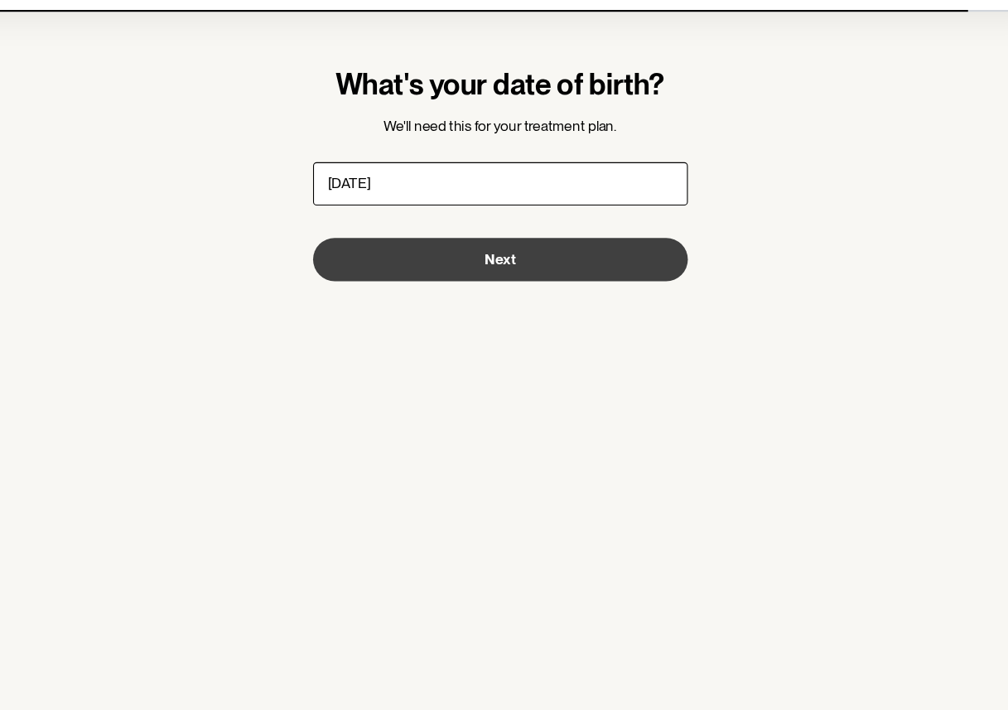
type input "13/08/1995"
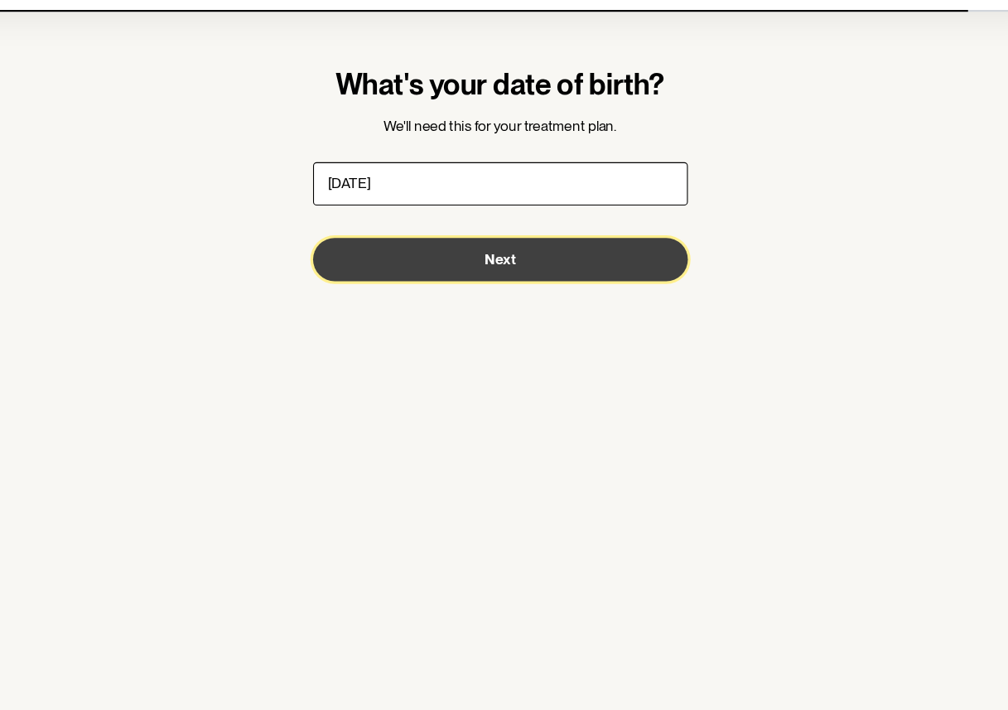
click at [532, 301] on button "Next" at bounding box center [504, 296] width 344 height 40
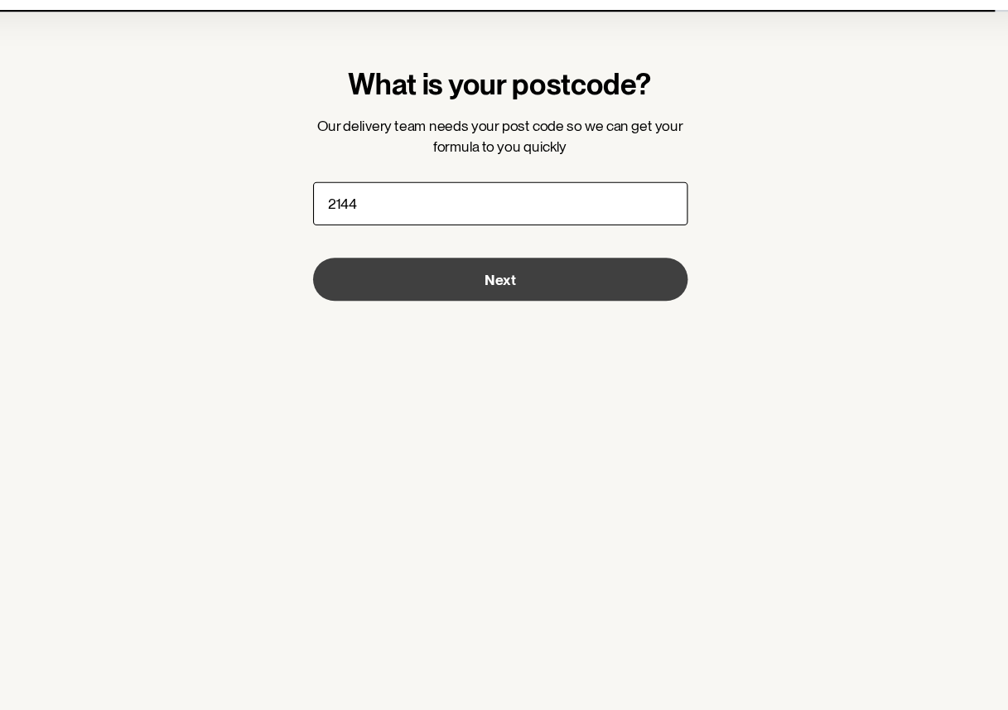
type input "2144"
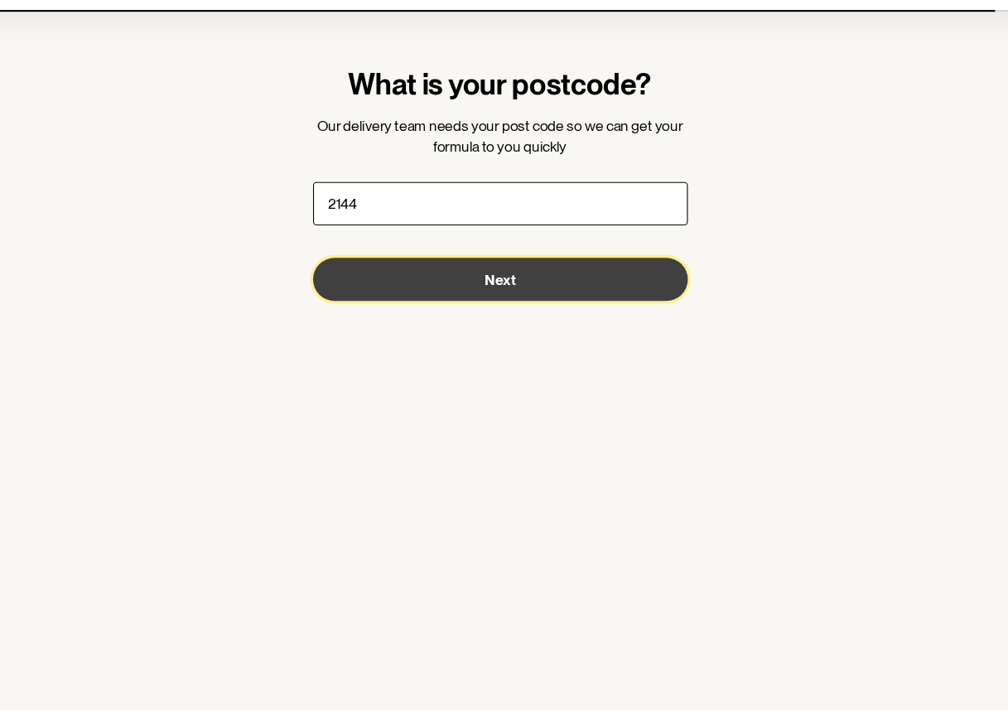
click at [546, 317] on button "Next" at bounding box center [504, 314] width 344 height 40
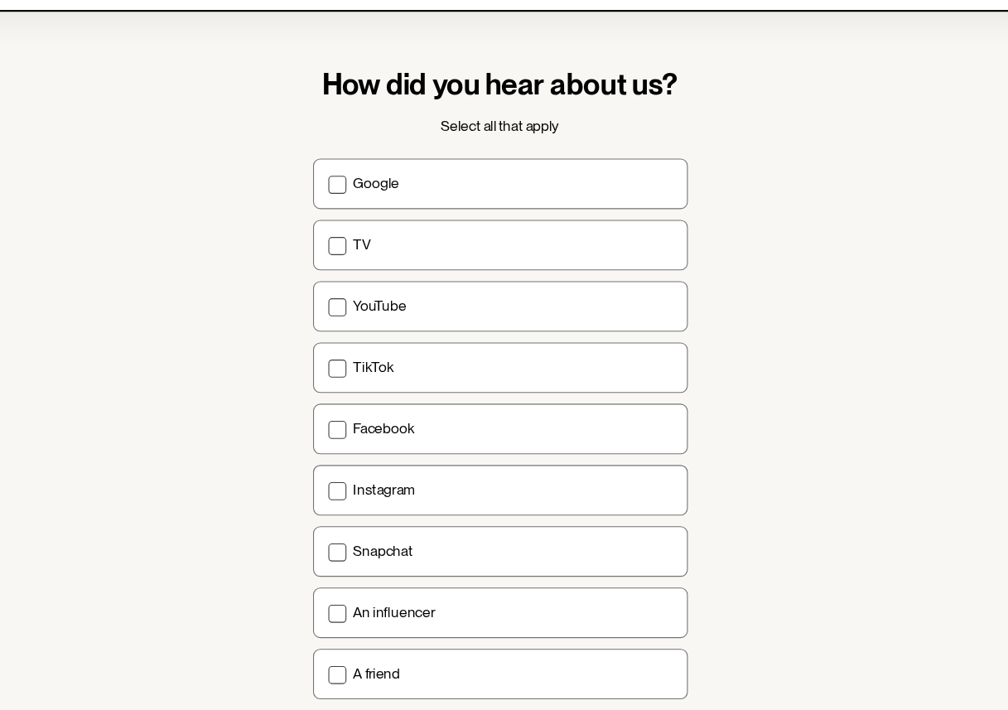
click at [551, 240] on label "Google" at bounding box center [504, 226] width 344 height 46
click at [346, 226] on input "Google" at bounding box center [345, 225] width 1 height 1
checkbox input "true"
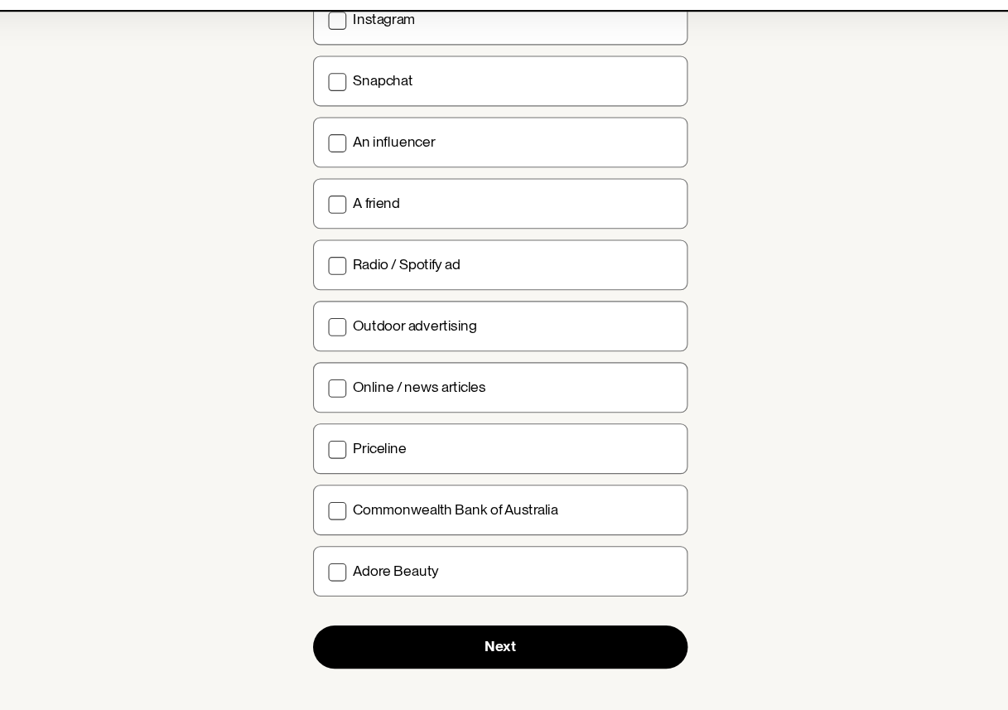
scroll to position [447, 0]
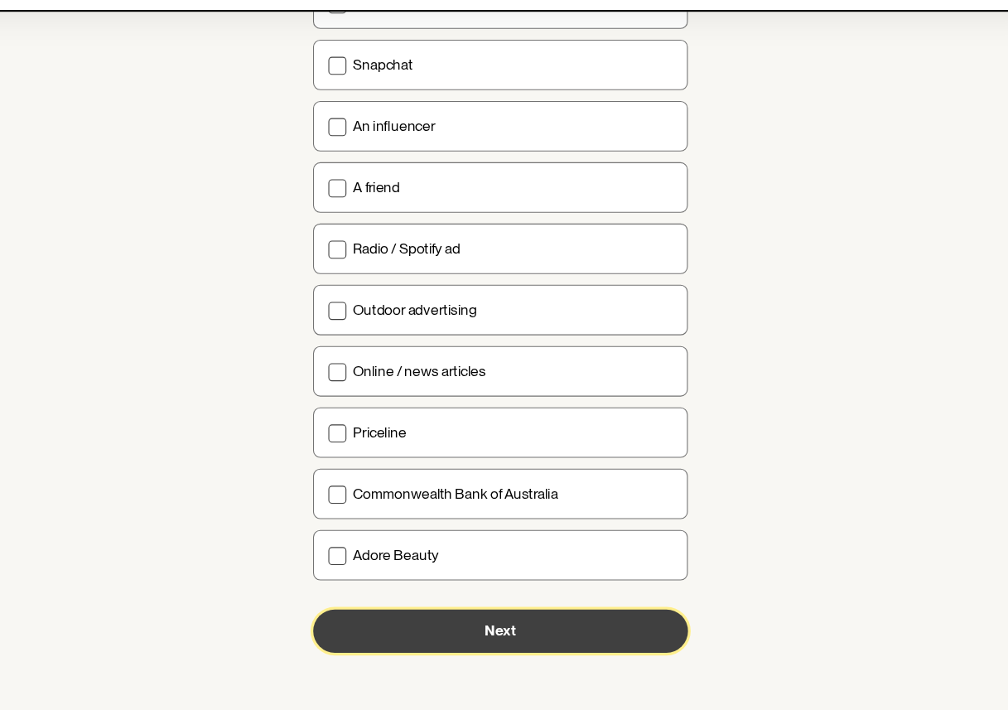
click at [547, 648] on button "Next" at bounding box center [504, 637] width 344 height 40
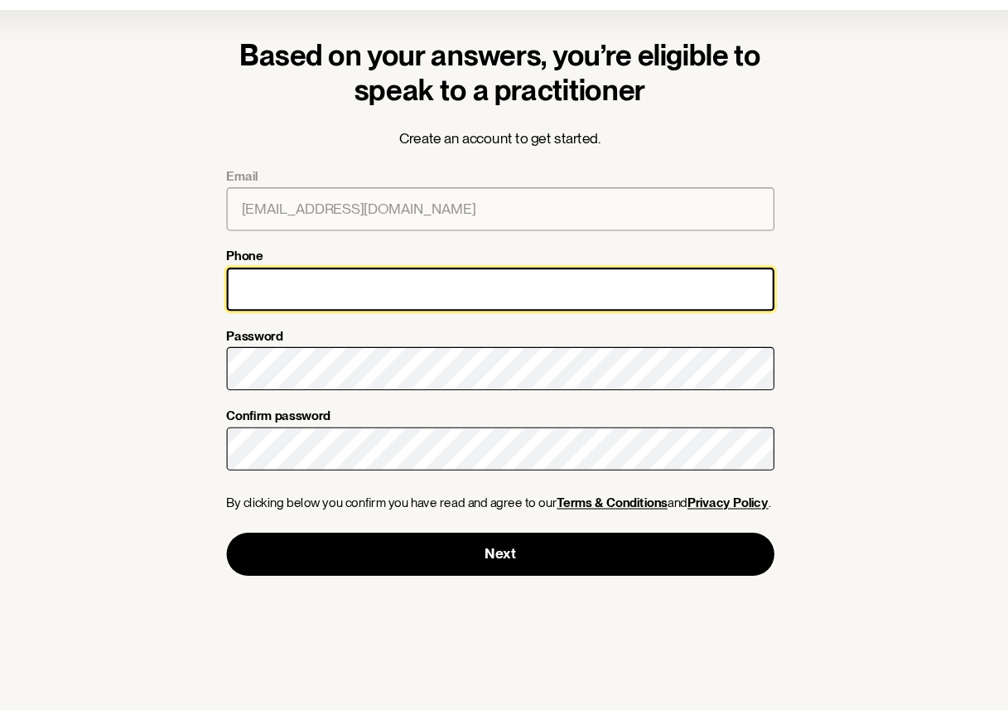
click at [603, 325] on input "Phone" at bounding box center [504, 323] width 503 height 40
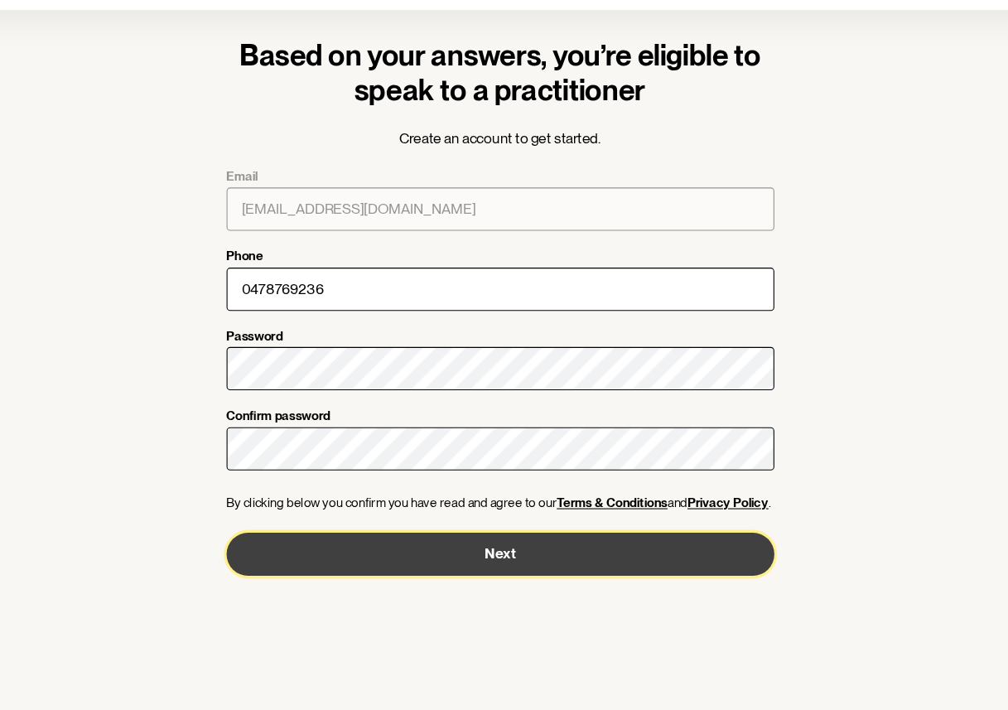
click at [569, 556] on button "Next" at bounding box center [504, 567] width 503 height 40
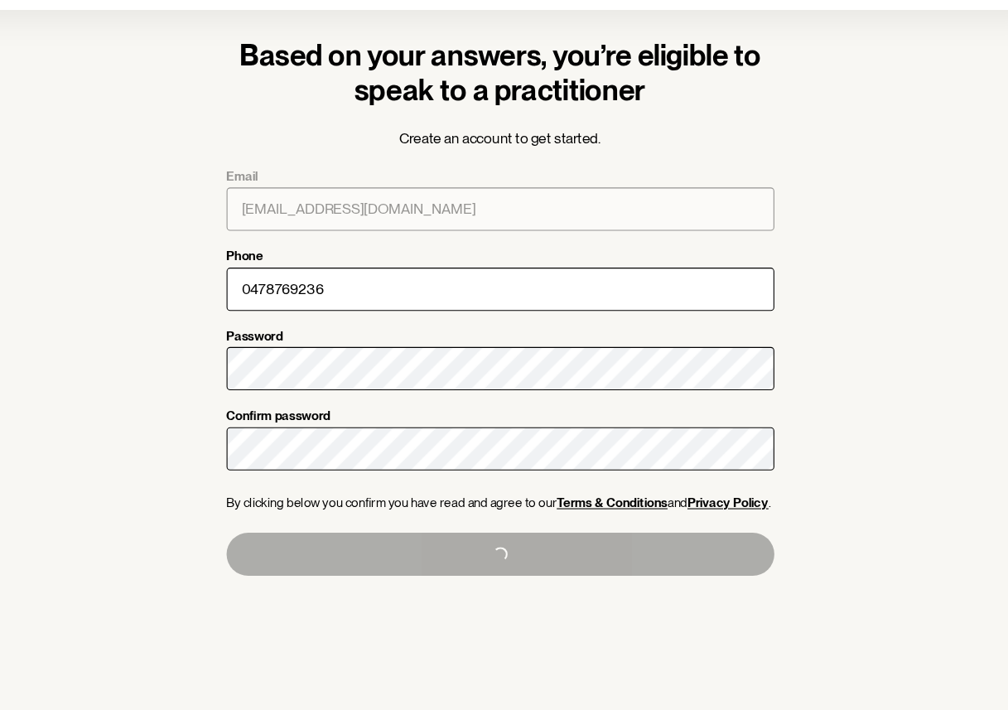
type input "+61478769236"
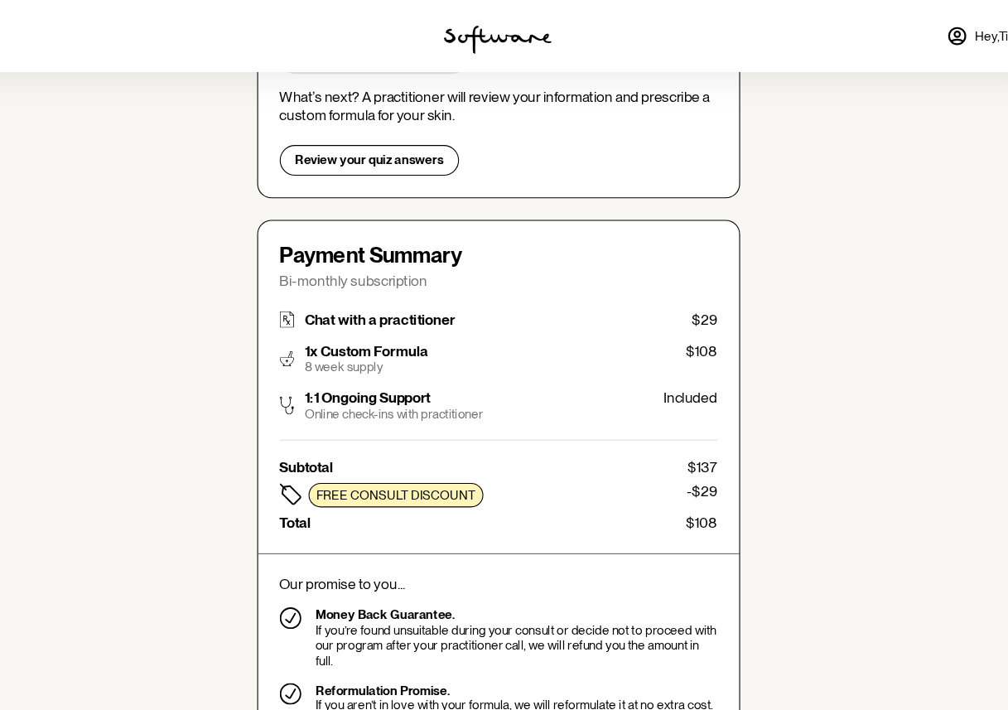
scroll to position [219, 0]
